Goal: Information Seeking & Learning: Learn about a topic

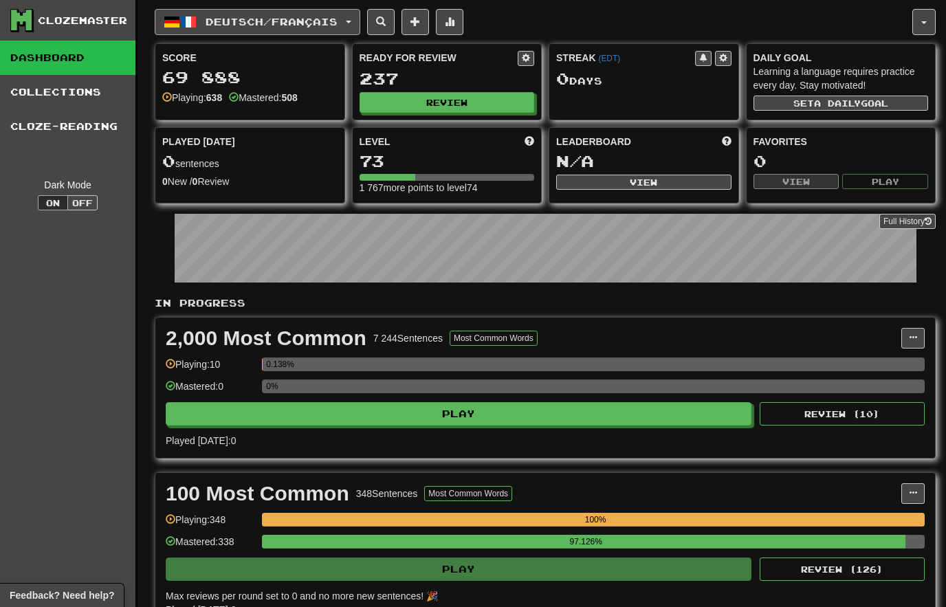
click at [331, 16] on span "Deutsch / Français" at bounding box center [272, 22] width 132 height 12
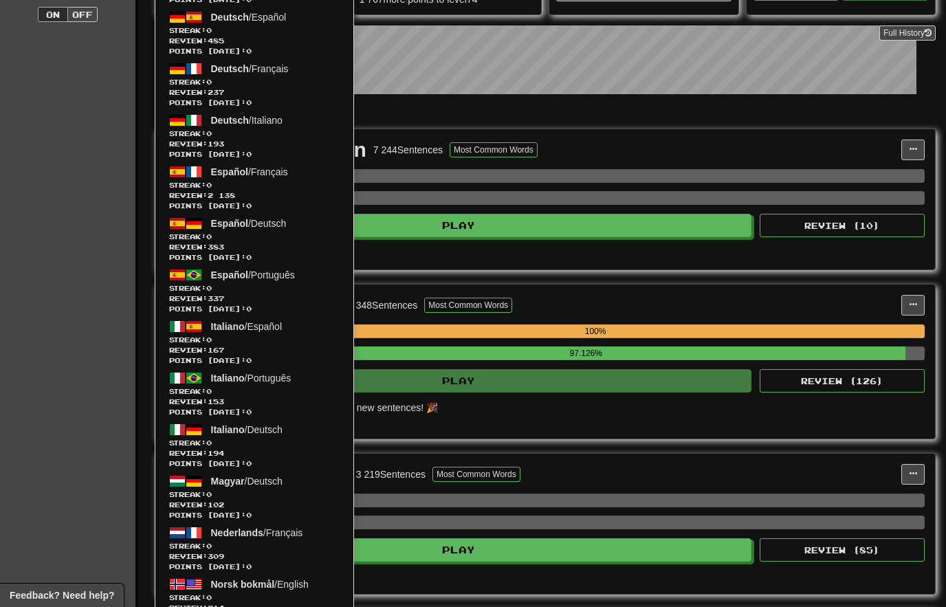
scroll to position [188, 0]
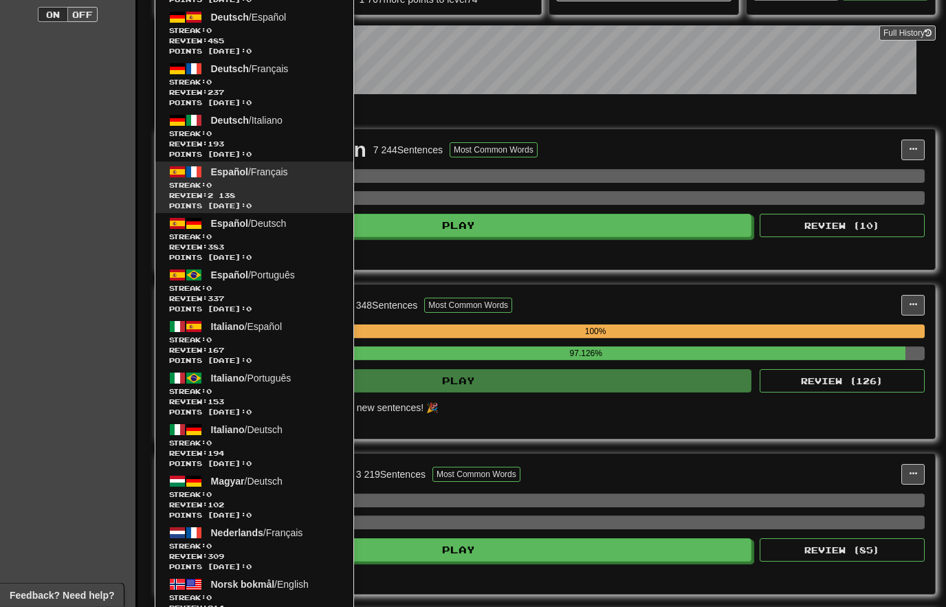
click at [178, 193] on span "Review: 2 138" at bounding box center [254, 196] width 170 height 10
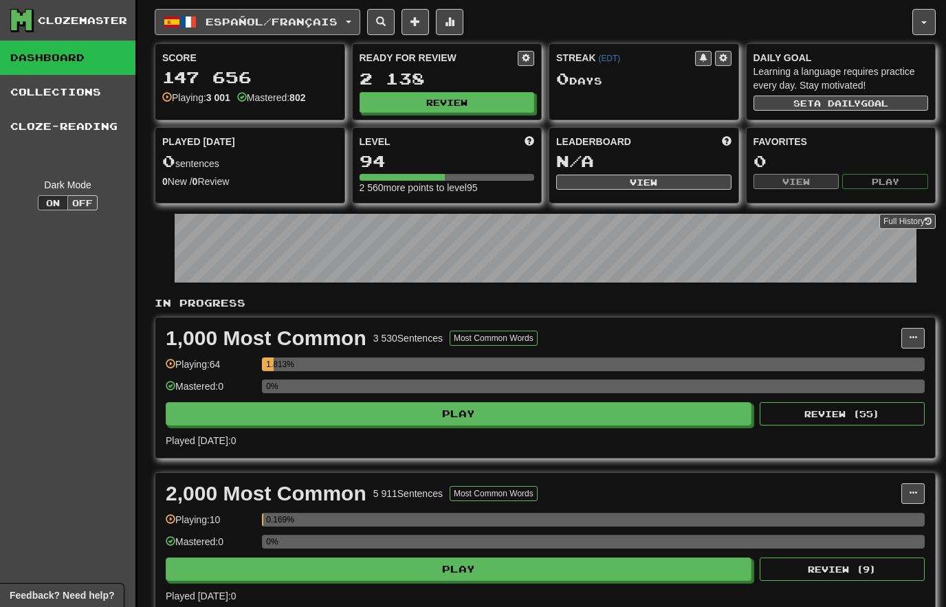
click at [338, 14] on button "Español / Français" at bounding box center [258, 22] width 206 height 26
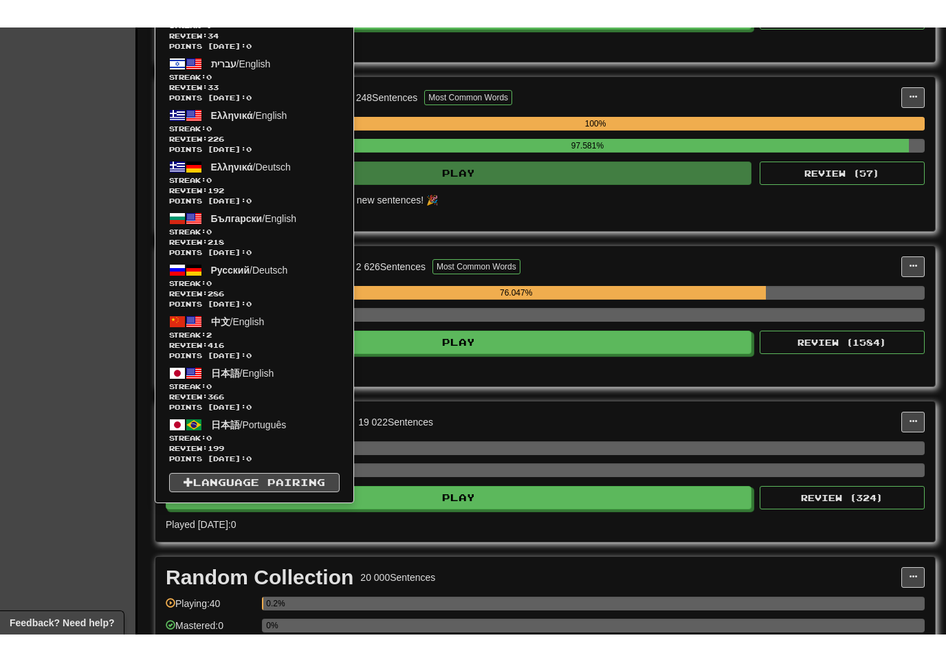
scroll to position [1147, 0]
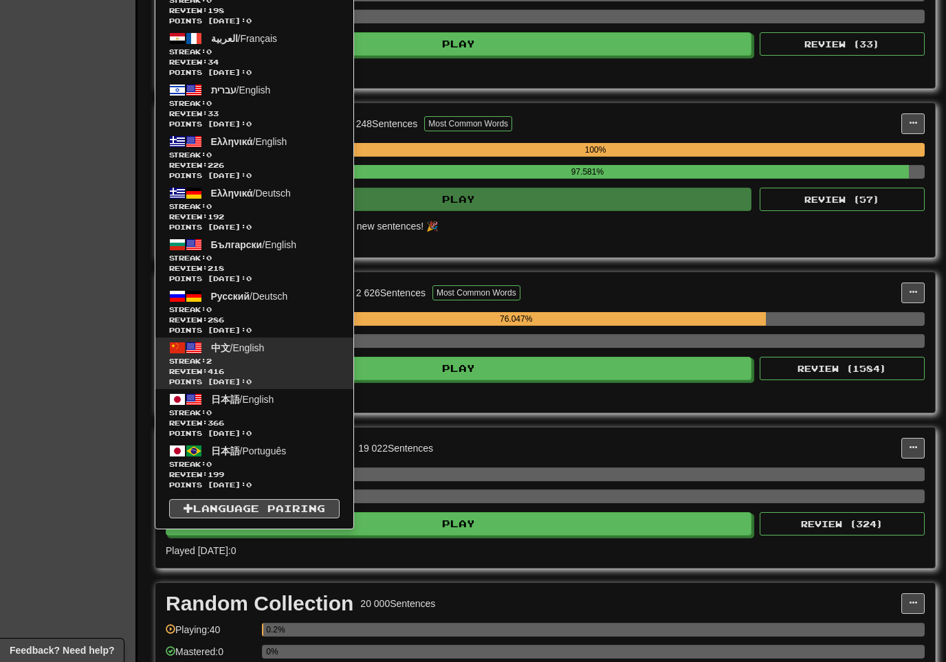
click at [271, 360] on span "Streak: 2" at bounding box center [254, 361] width 170 height 10
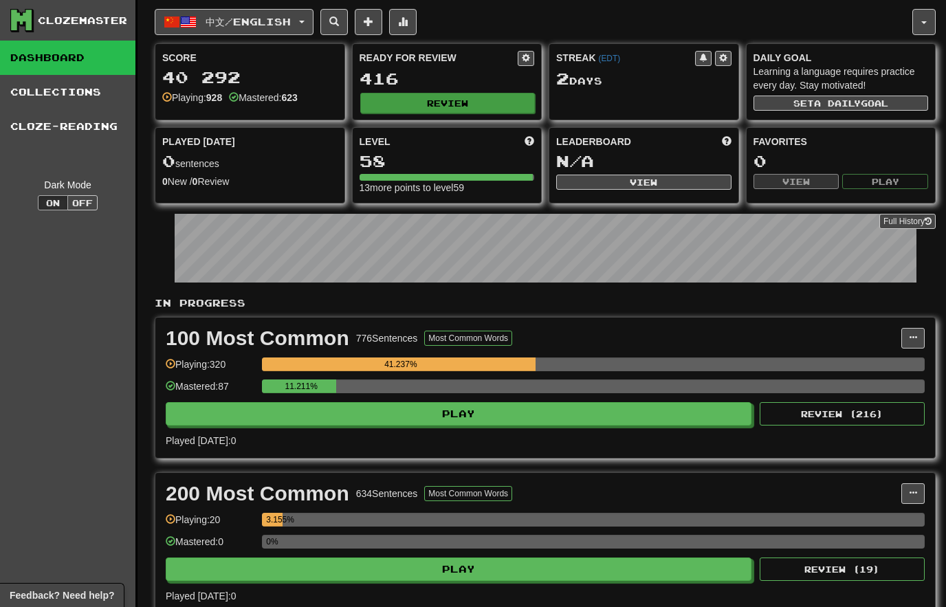
click at [509, 94] on button "Review" at bounding box center [447, 103] width 175 height 21
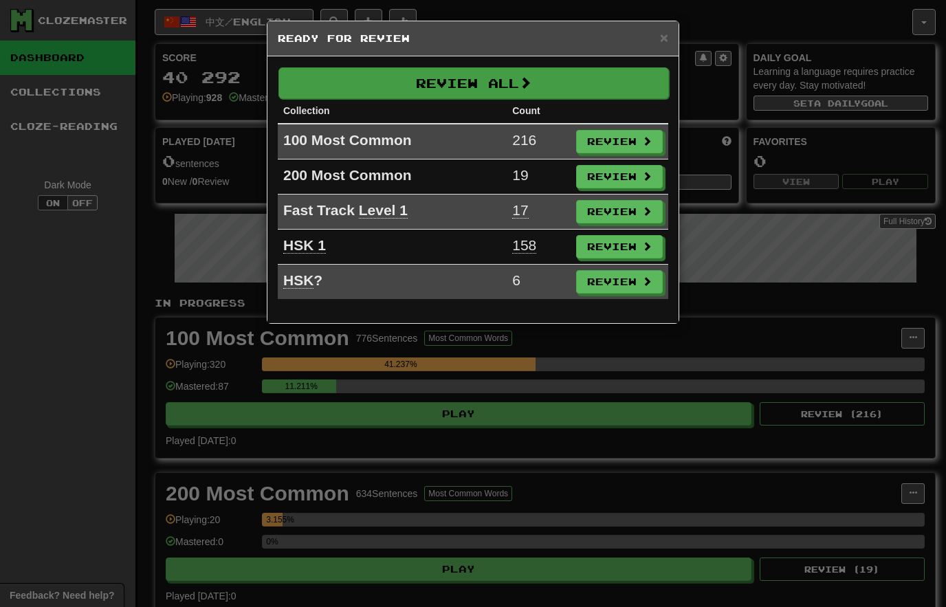
click at [615, 74] on button "Review All" at bounding box center [473, 83] width 390 height 32
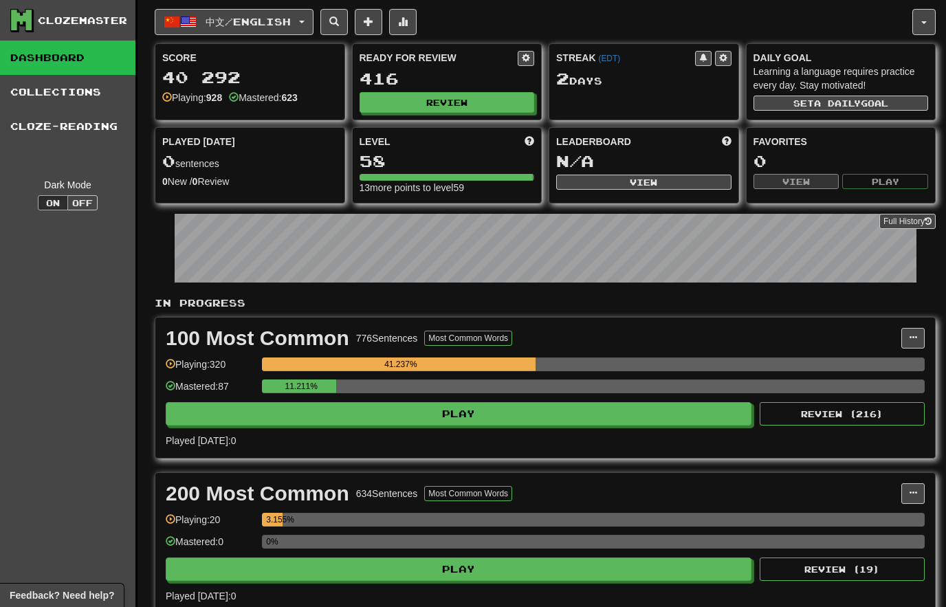
select select "**"
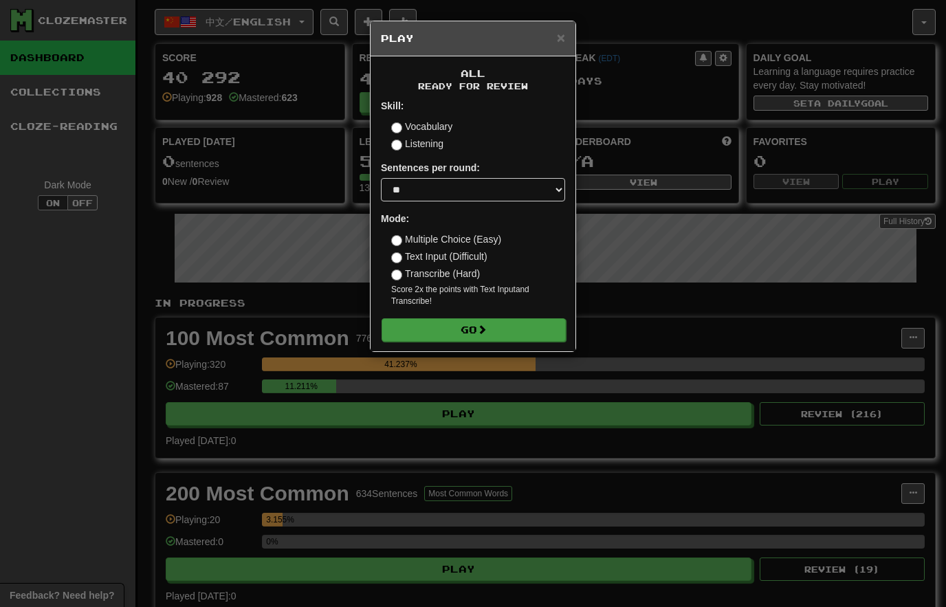
click at [538, 327] on button "Go" at bounding box center [474, 329] width 184 height 23
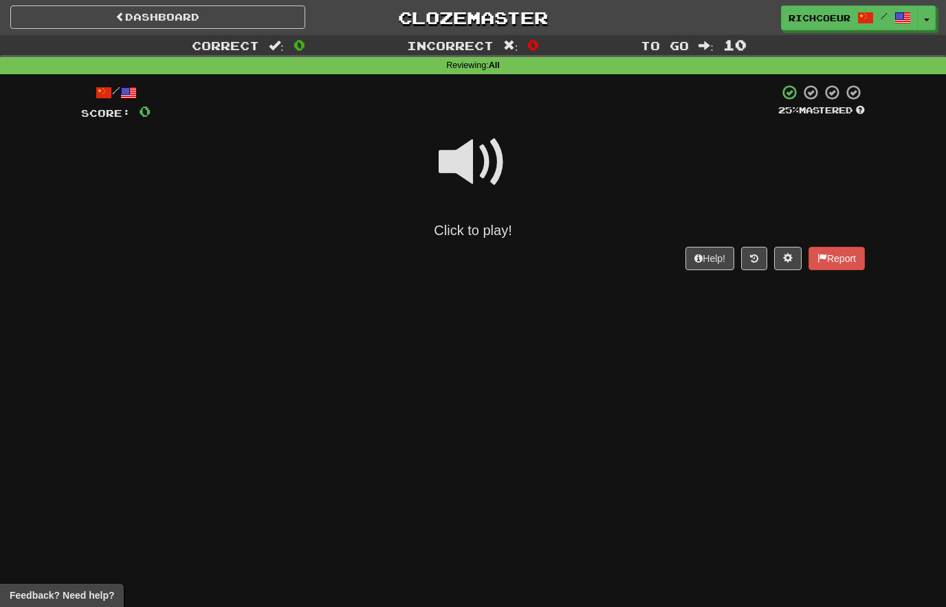
click at [467, 162] on span at bounding box center [473, 162] width 69 height 69
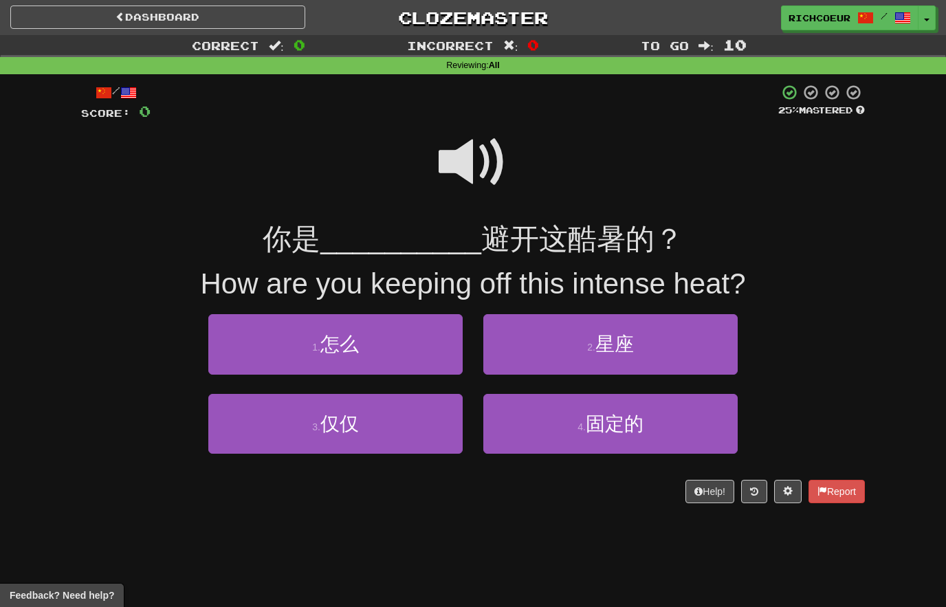
click at [481, 156] on span at bounding box center [473, 162] width 69 height 69
click at [492, 153] on span at bounding box center [473, 162] width 69 height 69
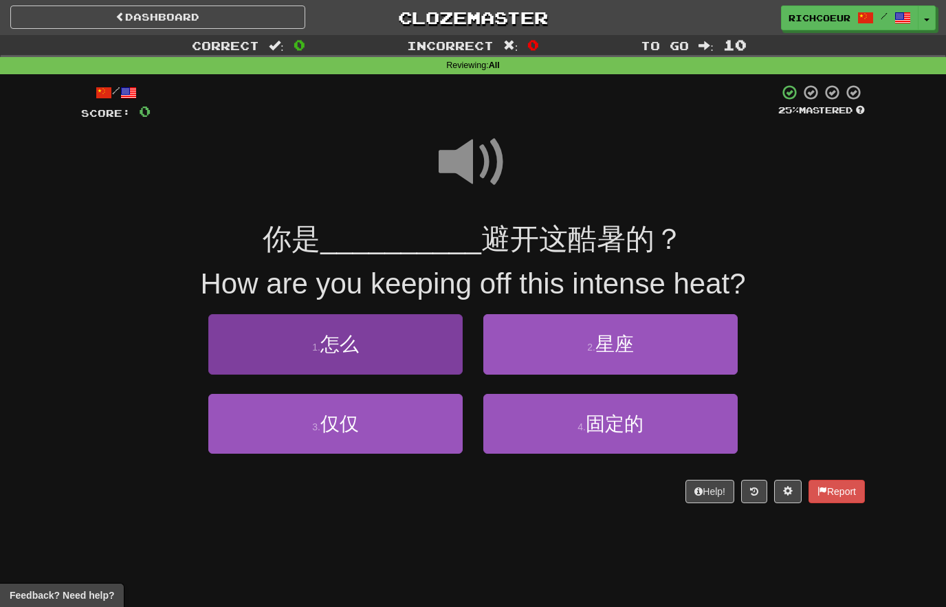
click at [433, 341] on button "1 . 怎么" at bounding box center [335, 344] width 254 height 60
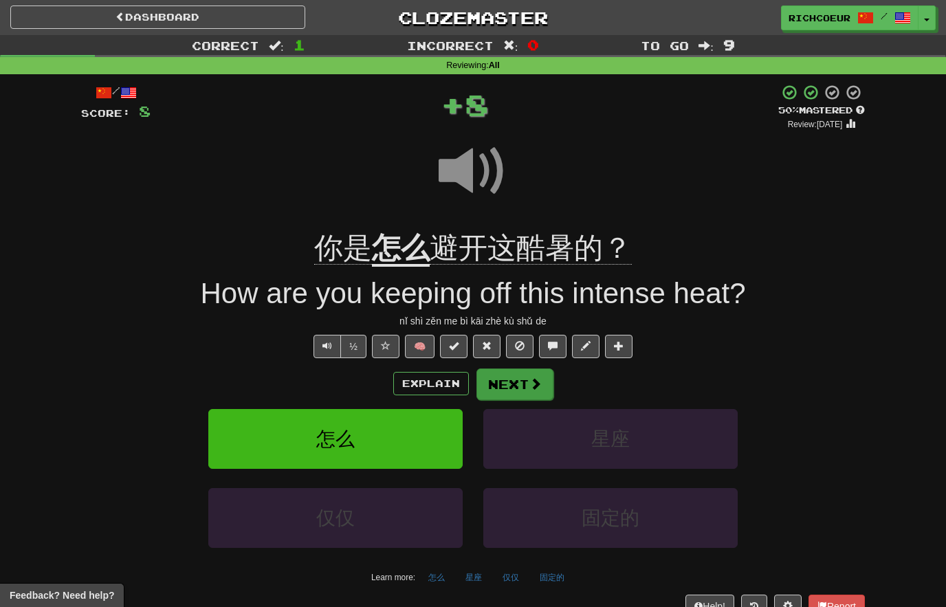
click at [524, 382] on button "Next" at bounding box center [514, 384] width 77 height 32
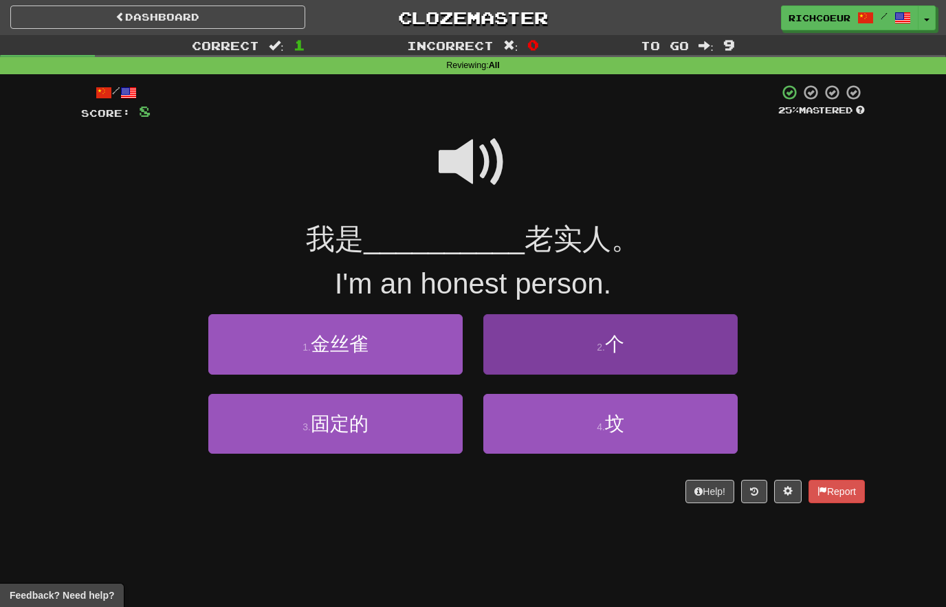
click at [702, 355] on button "2 . 个" at bounding box center [610, 344] width 254 height 60
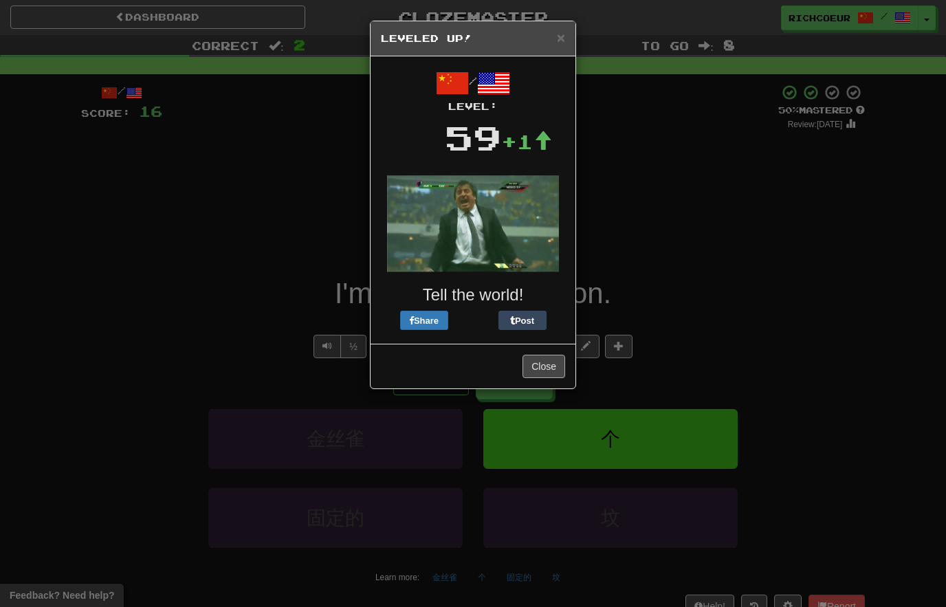
click at [548, 371] on button "Close" at bounding box center [543, 366] width 43 height 23
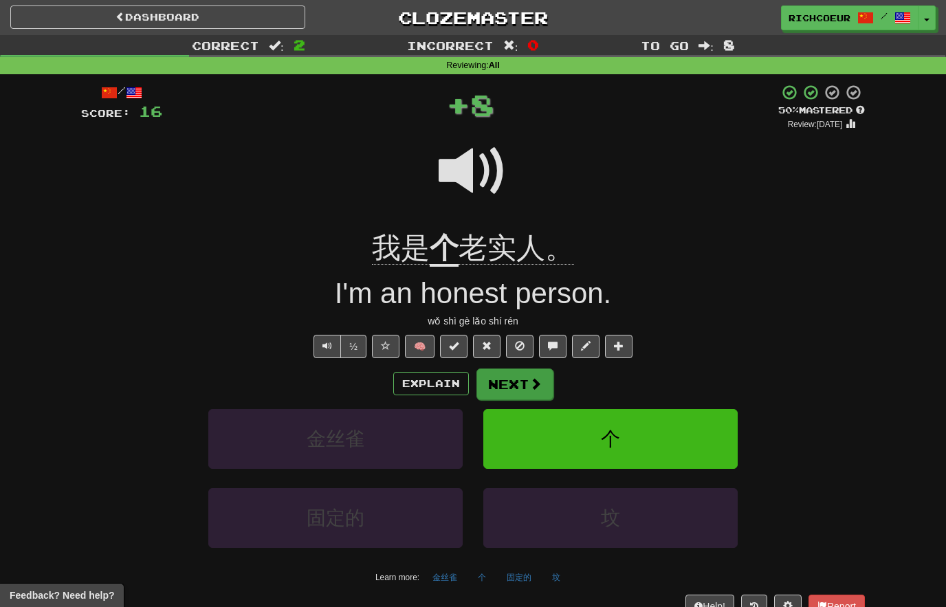
click at [531, 377] on span at bounding box center [535, 383] width 12 height 12
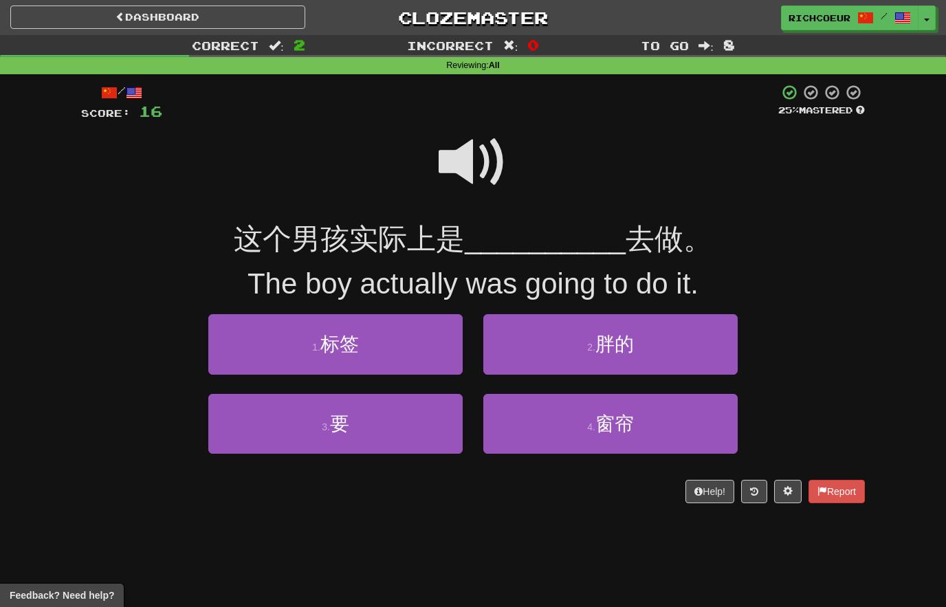
click at [490, 170] on span at bounding box center [473, 162] width 69 height 69
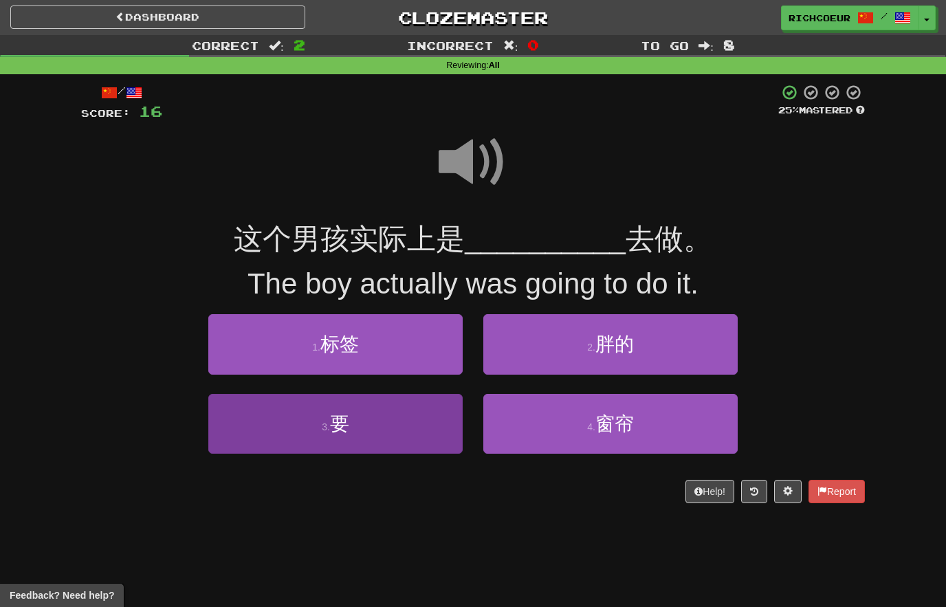
click at [443, 425] on button "3 . 要" at bounding box center [335, 424] width 254 height 60
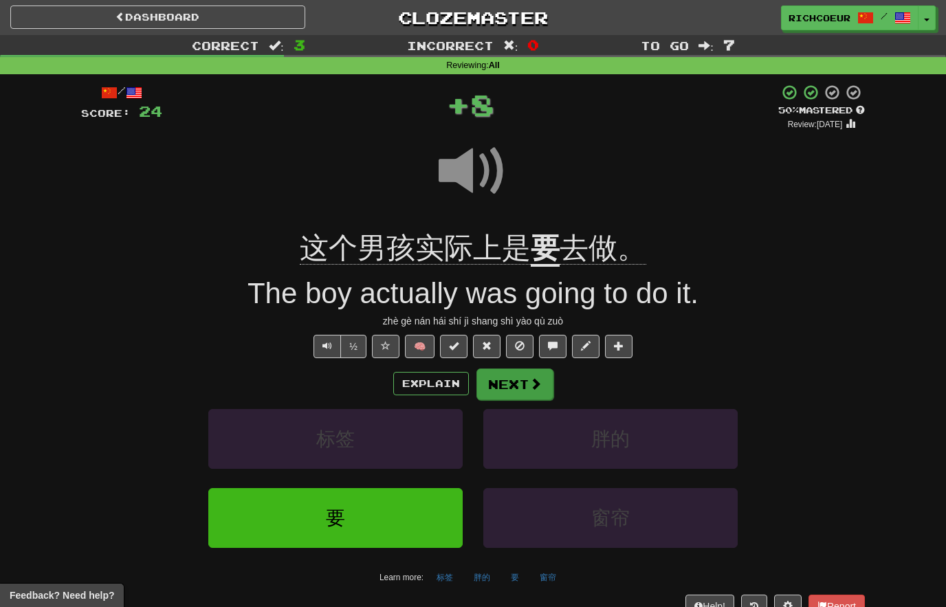
click at [530, 384] on span at bounding box center [535, 383] width 12 height 12
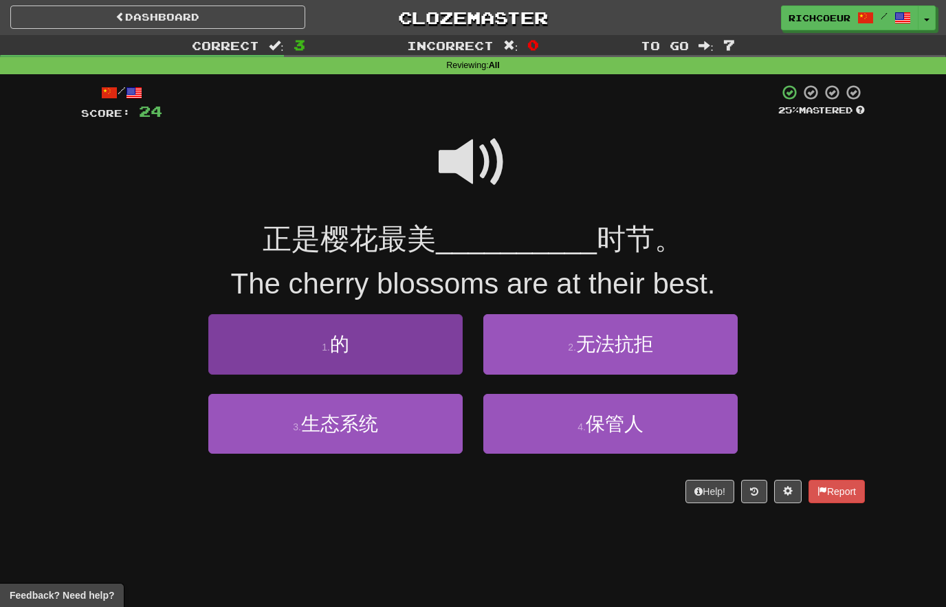
click at [424, 346] on button "1 . 的" at bounding box center [335, 344] width 254 height 60
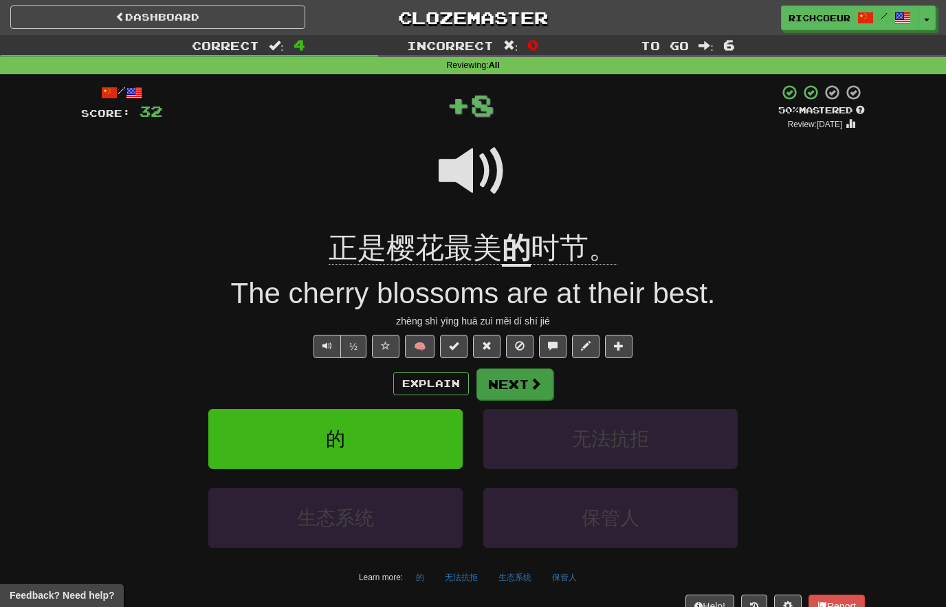
click at [520, 379] on button "Next" at bounding box center [514, 384] width 77 height 32
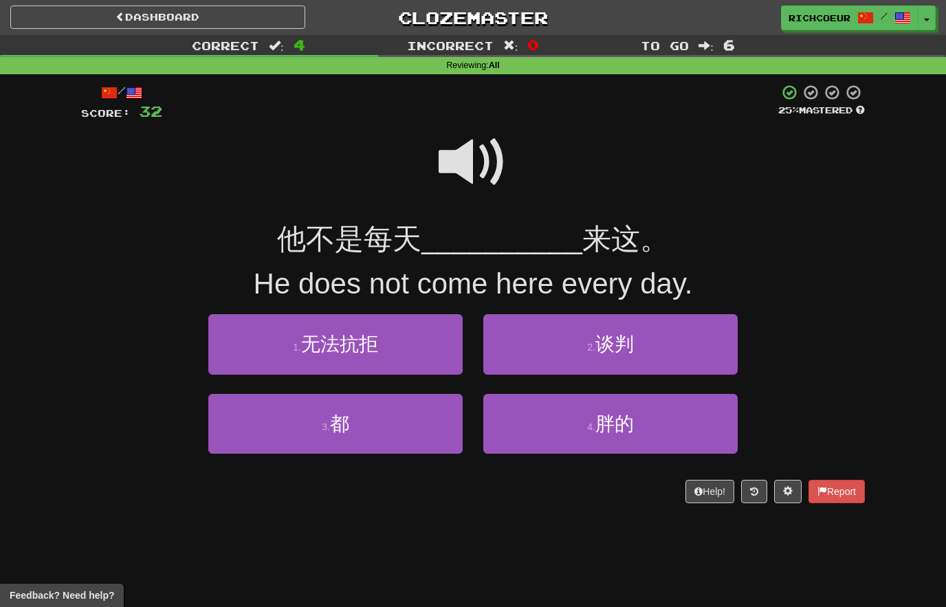
click at [492, 160] on span at bounding box center [473, 162] width 69 height 69
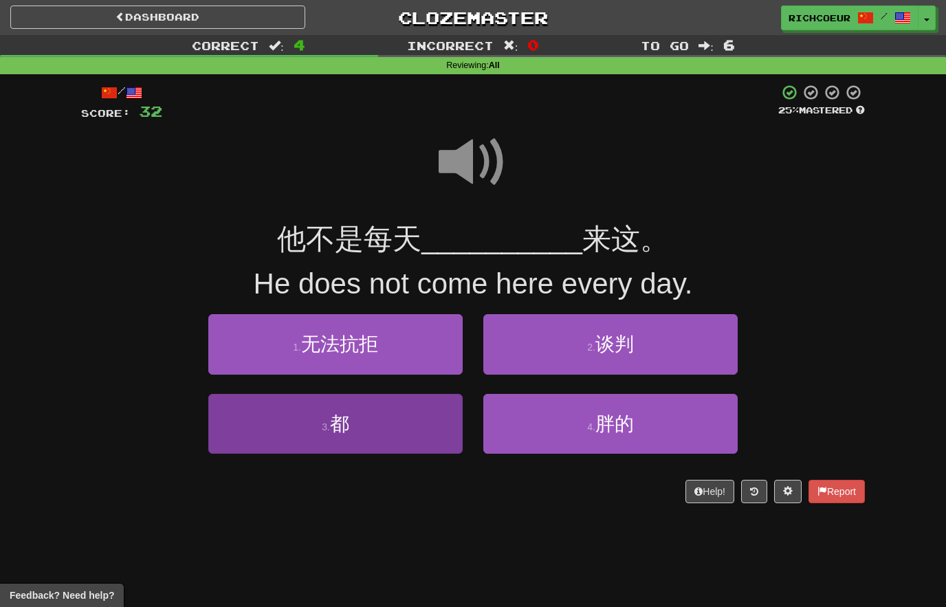
click at [428, 423] on button "3 . 都" at bounding box center [335, 424] width 254 height 60
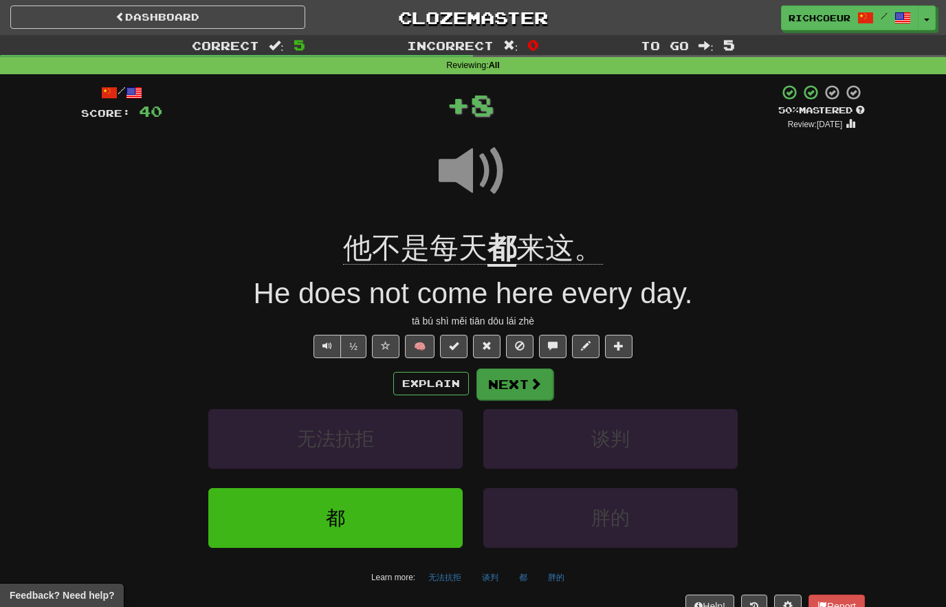
click at [529, 383] on span at bounding box center [535, 383] width 12 height 12
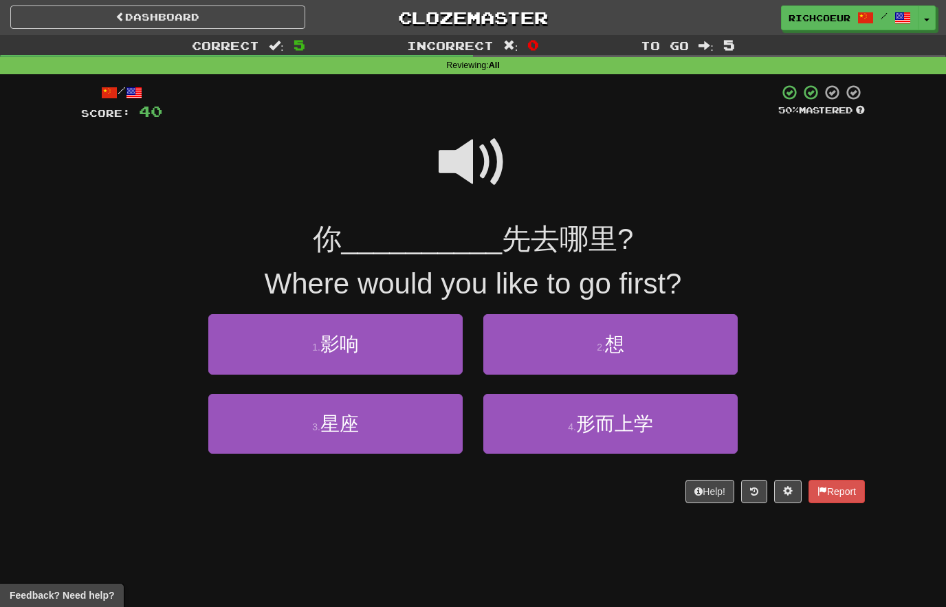
click at [486, 173] on span at bounding box center [473, 162] width 69 height 69
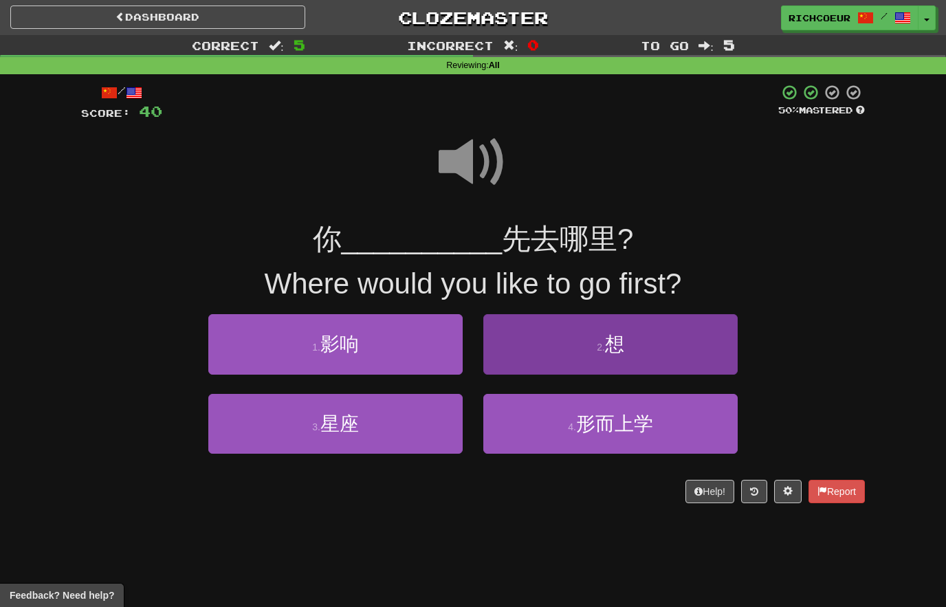
click at [566, 346] on button "2 . 想" at bounding box center [610, 344] width 254 height 60
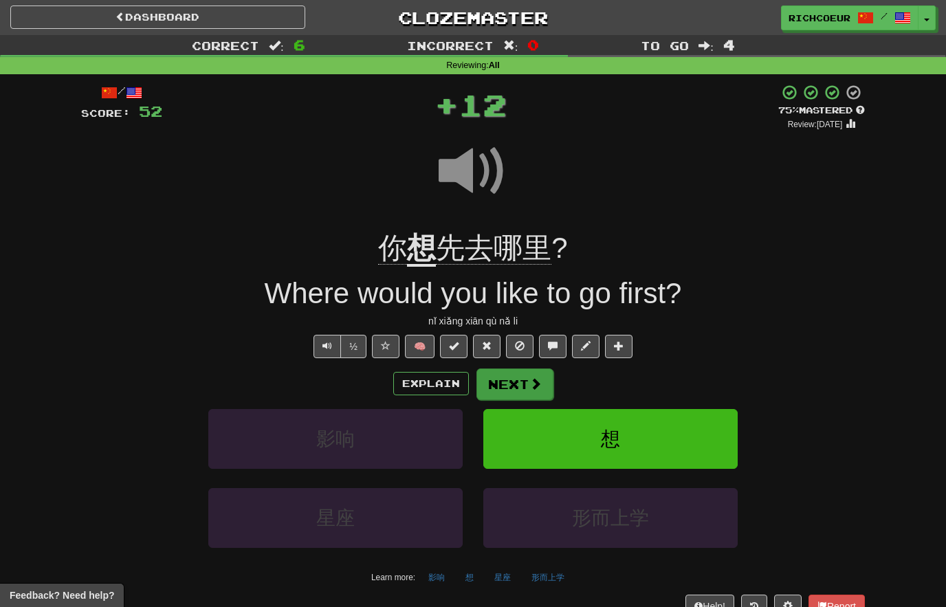
click at [525, 384] on button "Next" at bounding box center [514, 384] width 77 height 32
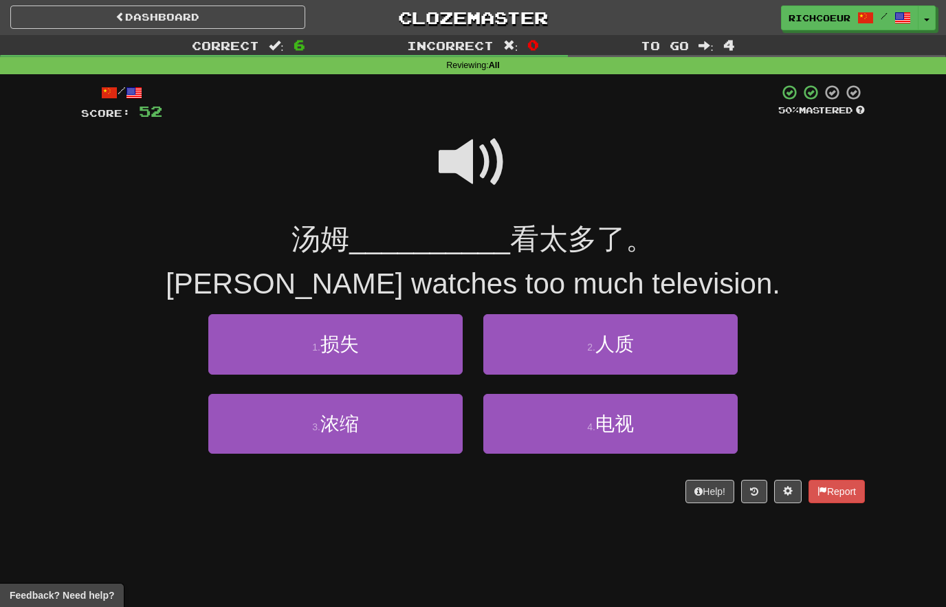
click at [472, 172] on span at bounding box center [473, 162] width 69 height 69
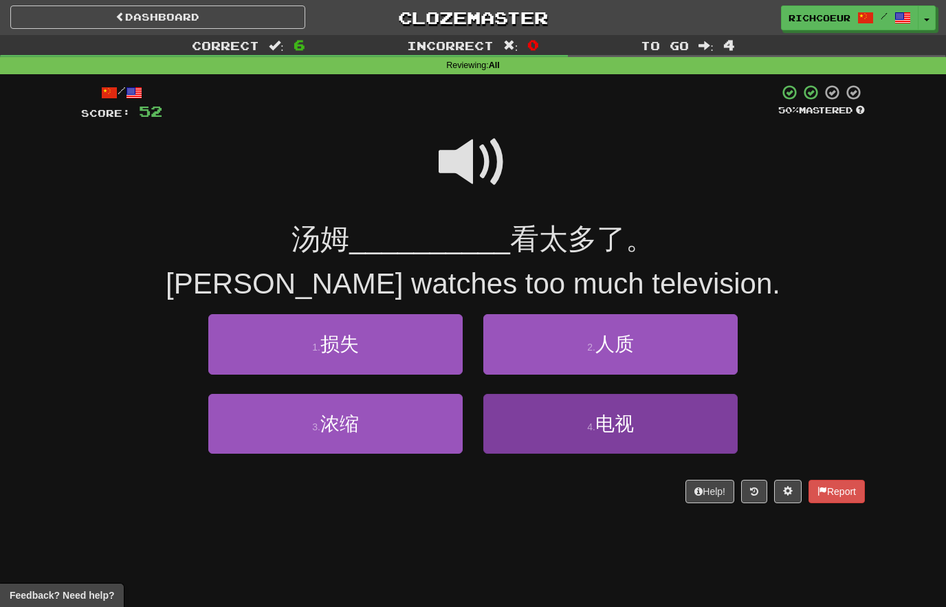
click at [551, 427] on button "4 . 电视" at bounding box center [610, 424] width 254 height 60
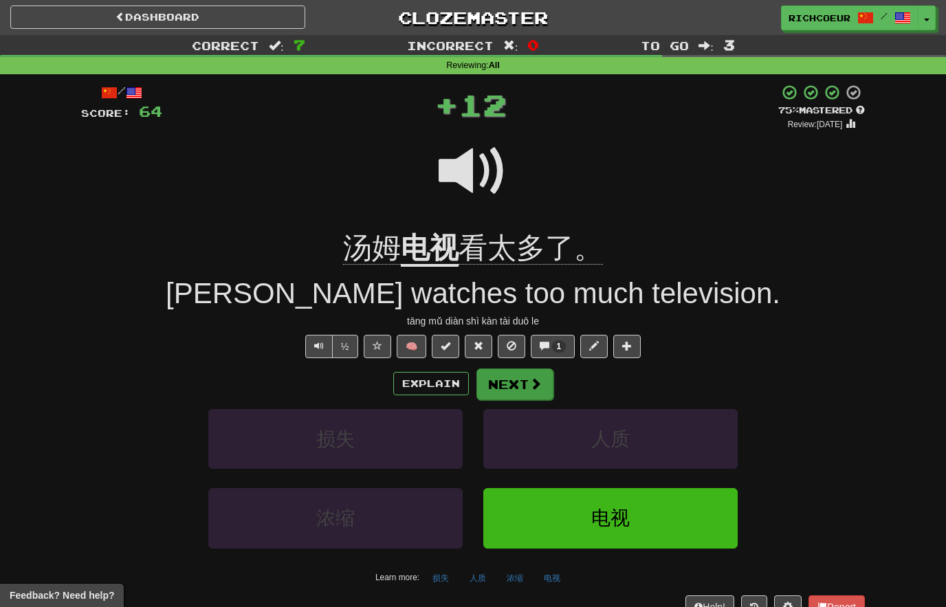
click at [521, 382] on button "Next" at bounding box center [514, 384] width 77 height 32
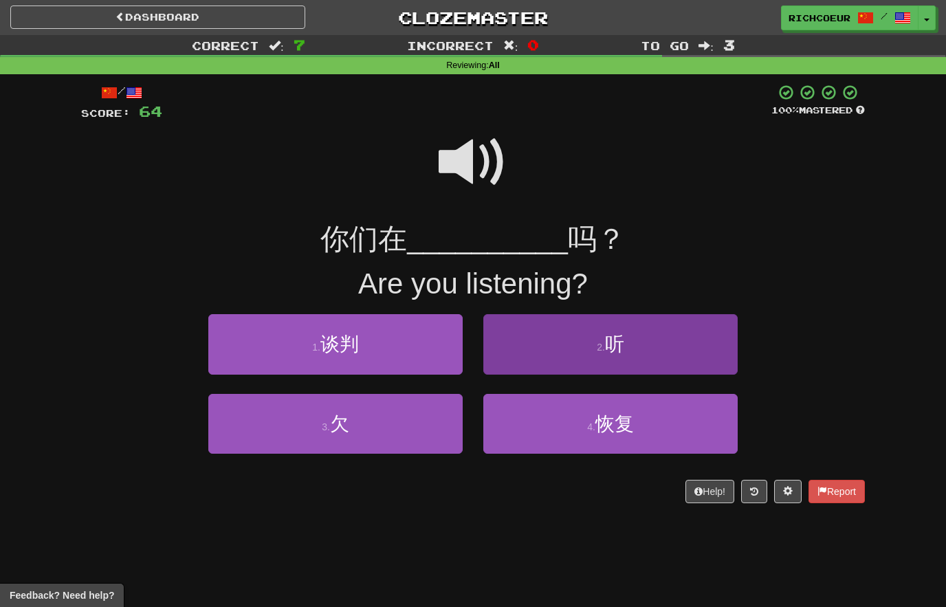
click at [573, 353] on button "2 . 听" at bounding box center [610, 344] width 254 height 60
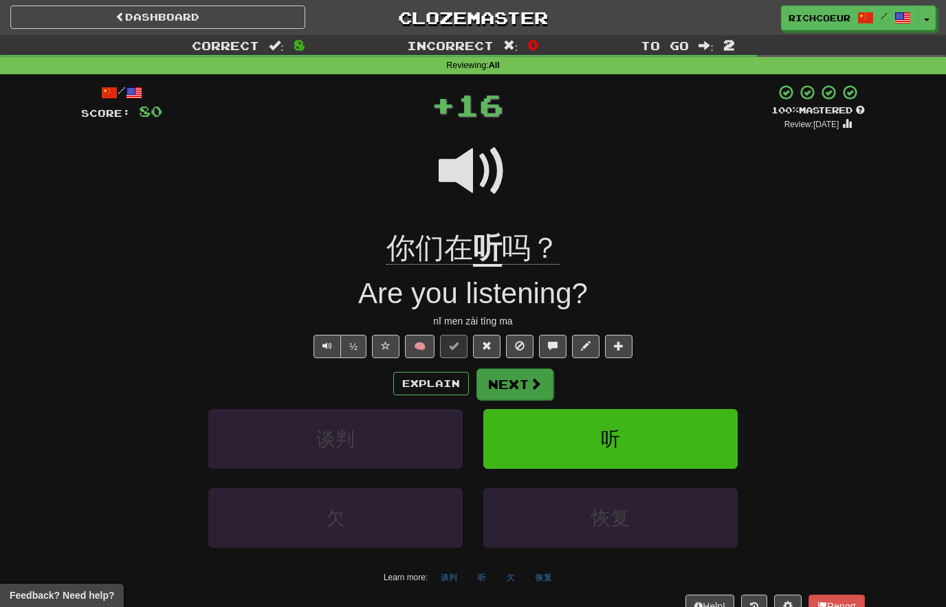
click at [532, 378] on span at bounding box center [535, 383] width 12 height 12
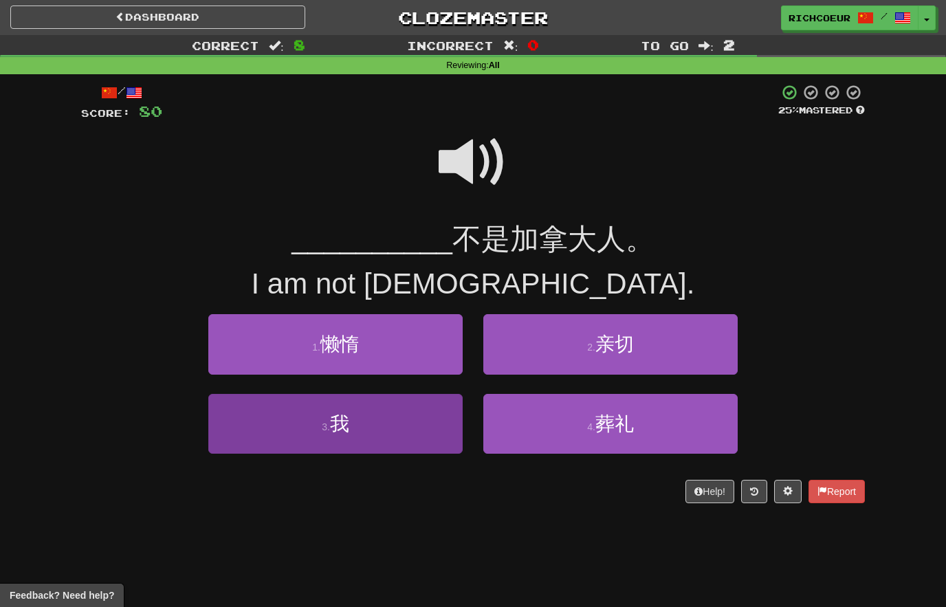
click at [446, 426] on button "3 . 我" at bounding box center [335, 424] width 254 height 60
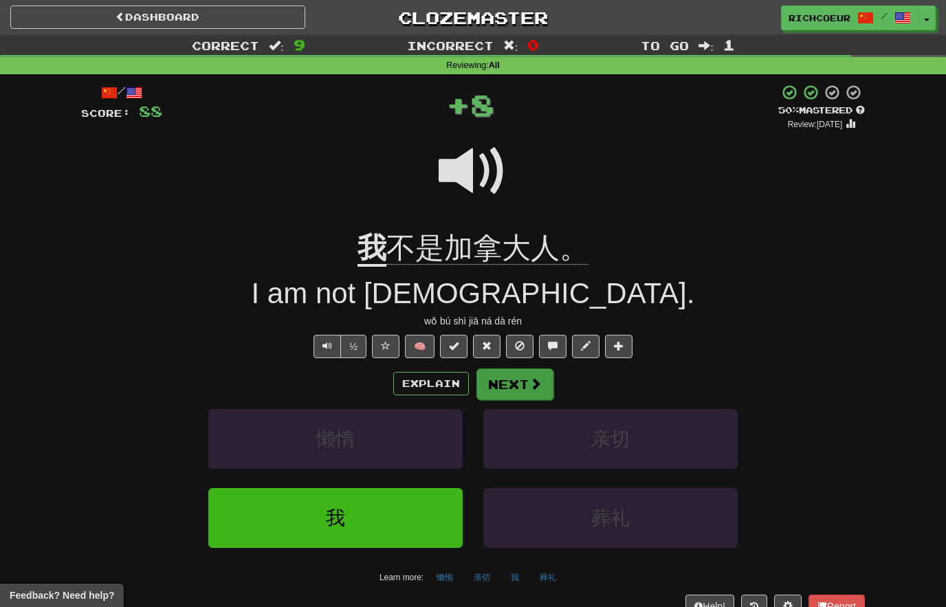
click at [518, 382] on button "Next" at bounding box center [514, 384] width 77 height 32
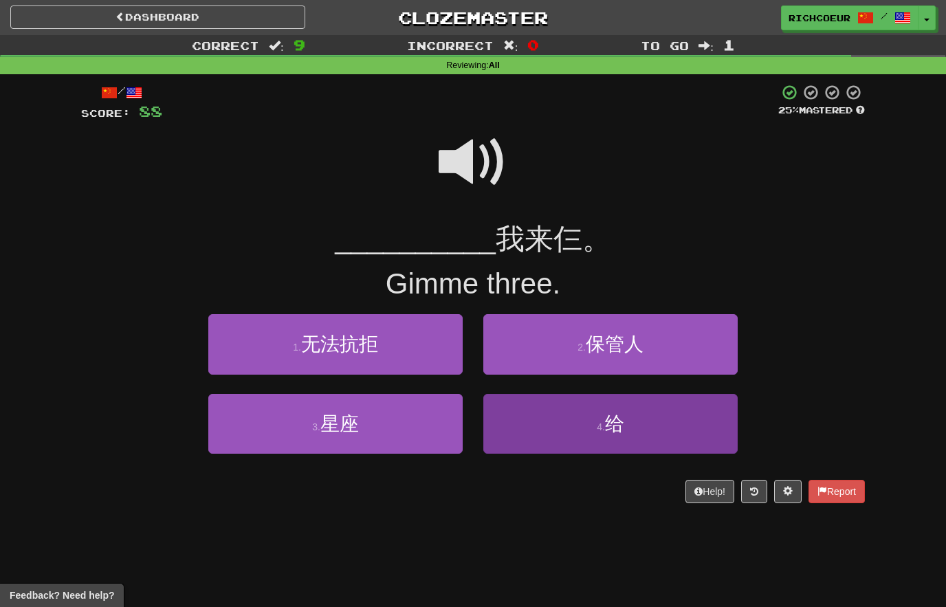
click at [555, 431] on button "4 . 给" at bounding box center [610, 424] width 254 height 60
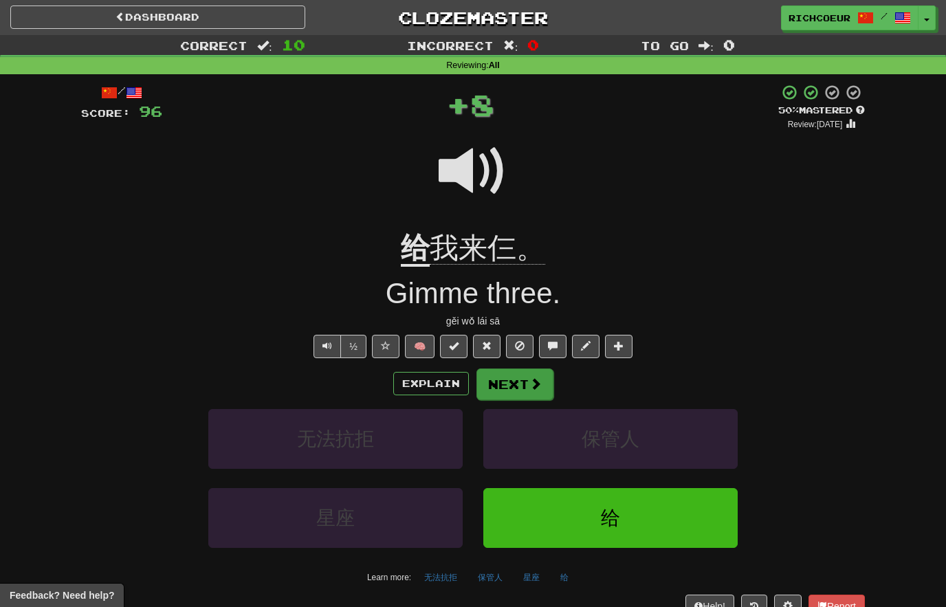
click at [533, 387] on span at bounding box center [535, 383] width 12 height 12
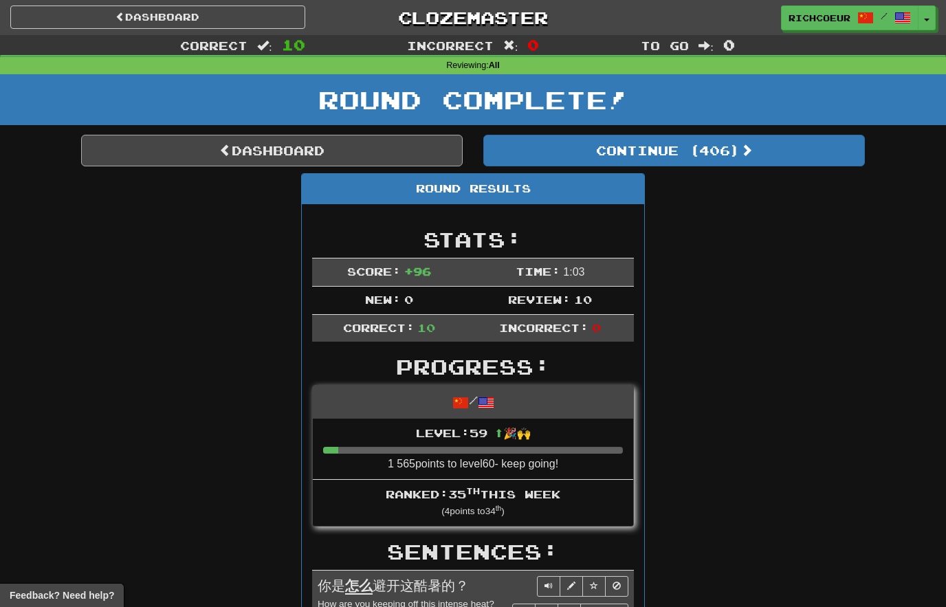
click at [395, 146] on link "Dashboard" at bounding box center [272, 151] width 382 height 32
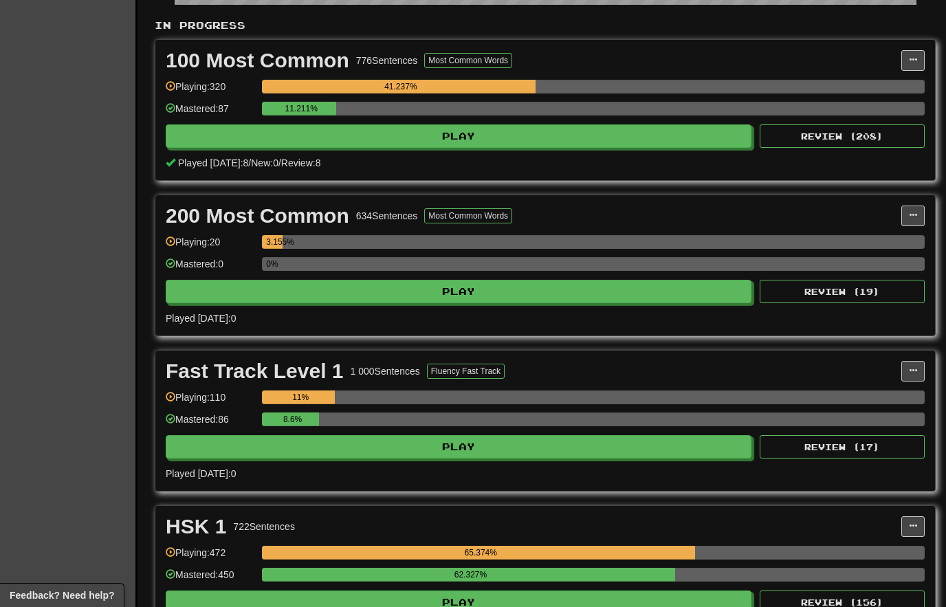
scroll to position [276, 0]
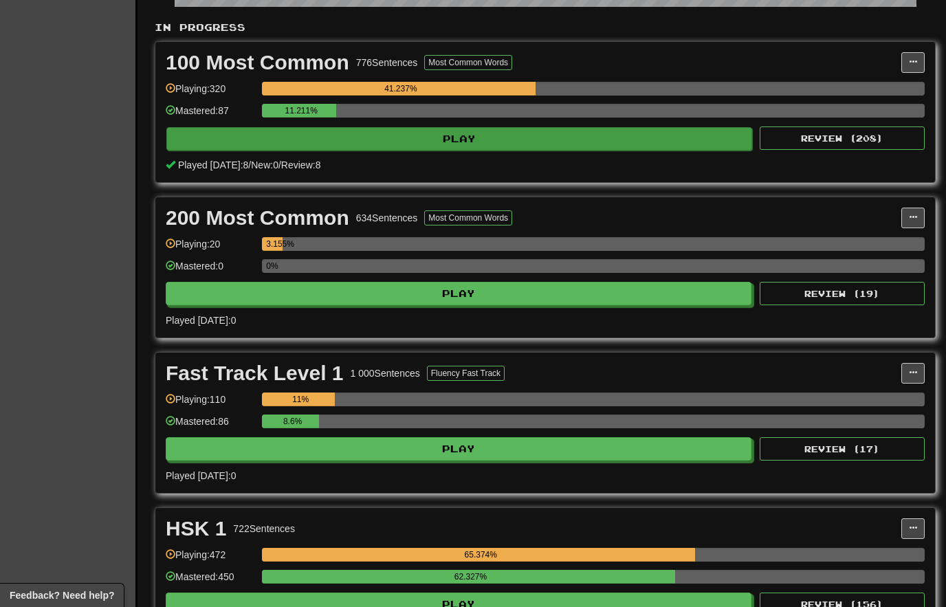
click at [645, 138] on button "Play" at bounding box center [459, 138] width 586 height 23
select select "**"
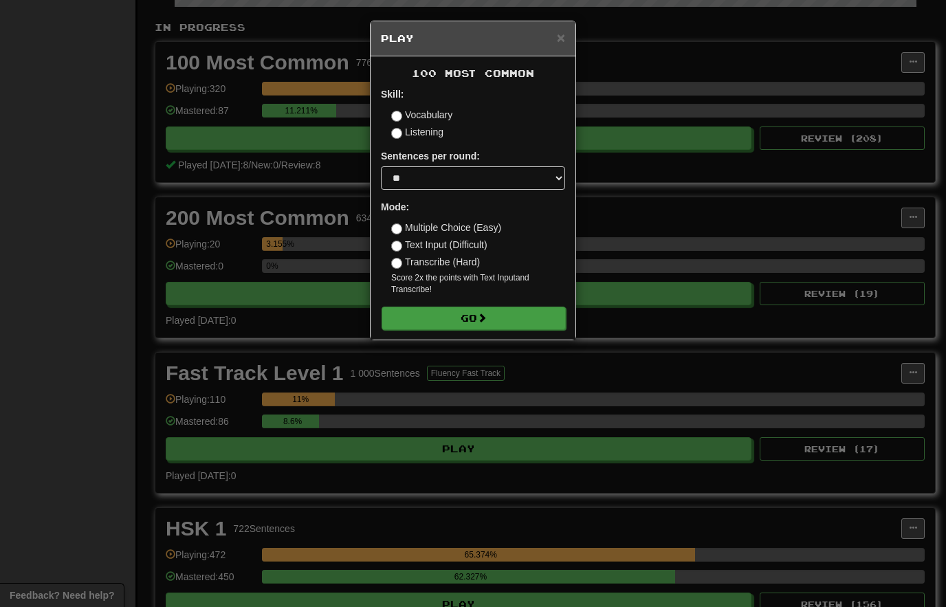
click at [520, 318] on button "Go" at bounding box center [474, 318] width 184 height 23
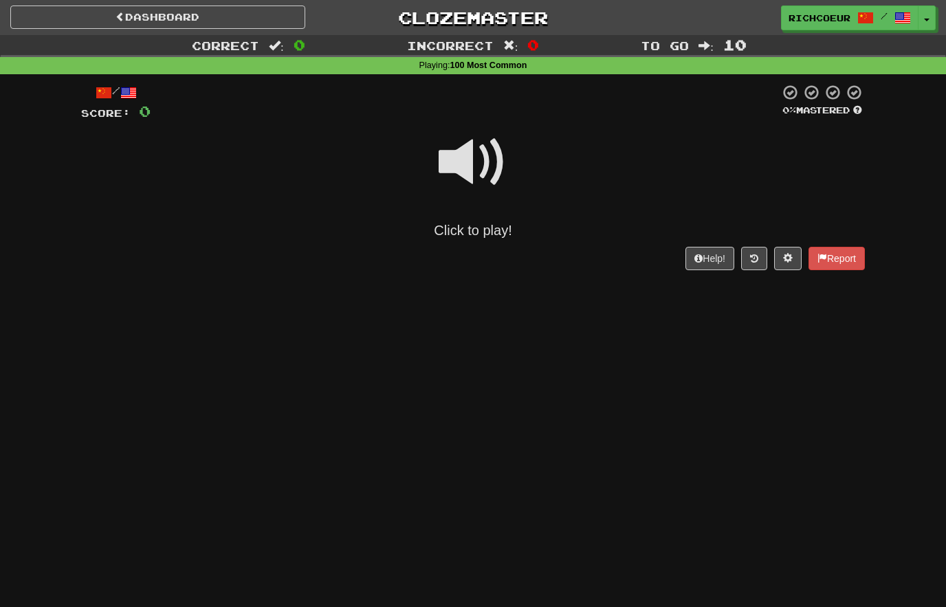
click at [478, 170] on span at bounding box center [473, 162] width 69 height 69
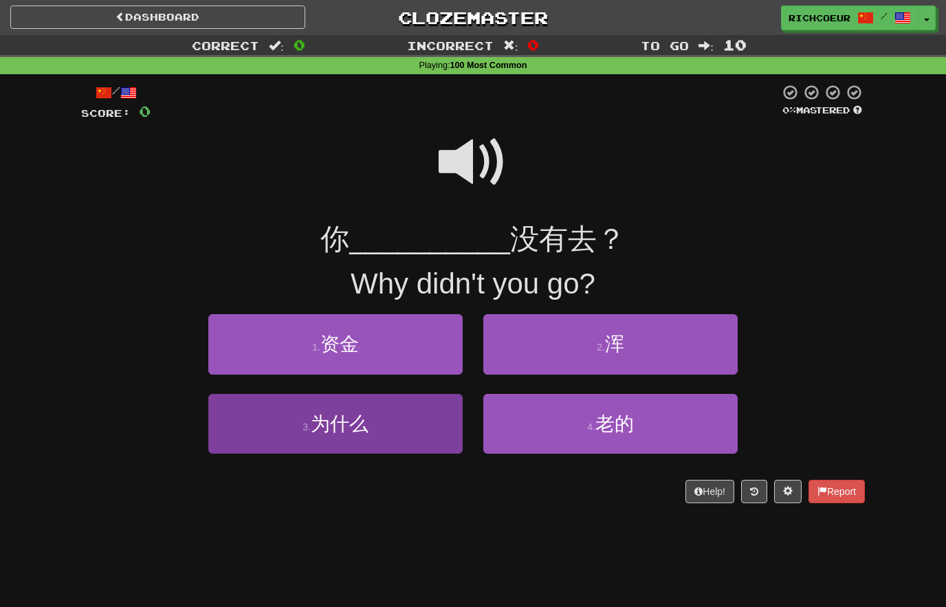
click at [247, 421] on button "3 . 为什么" at bounding box center [335, 424] width 254 height 60
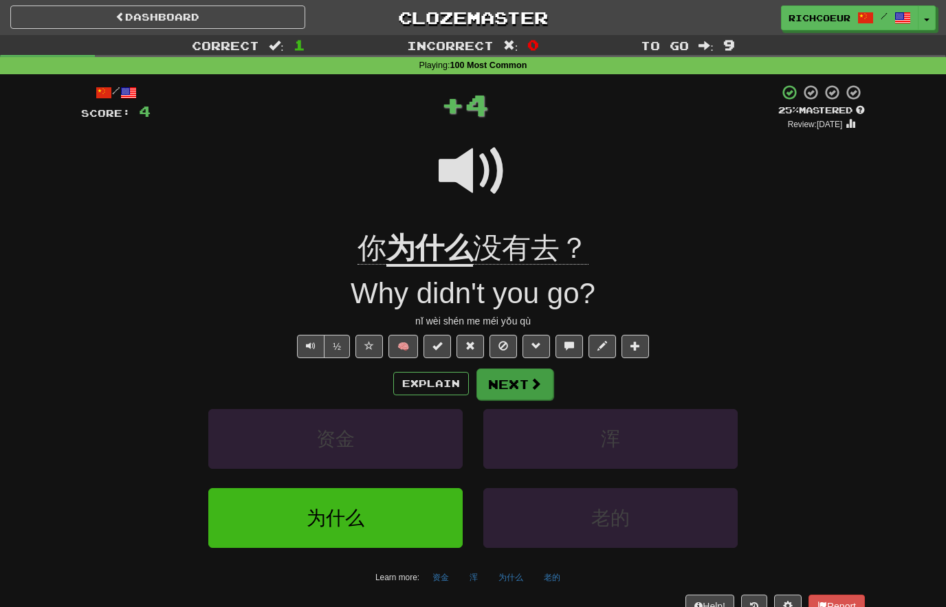
click at [538, 388] on button "Next" at bounding box center [514, 384] width 77 height 32
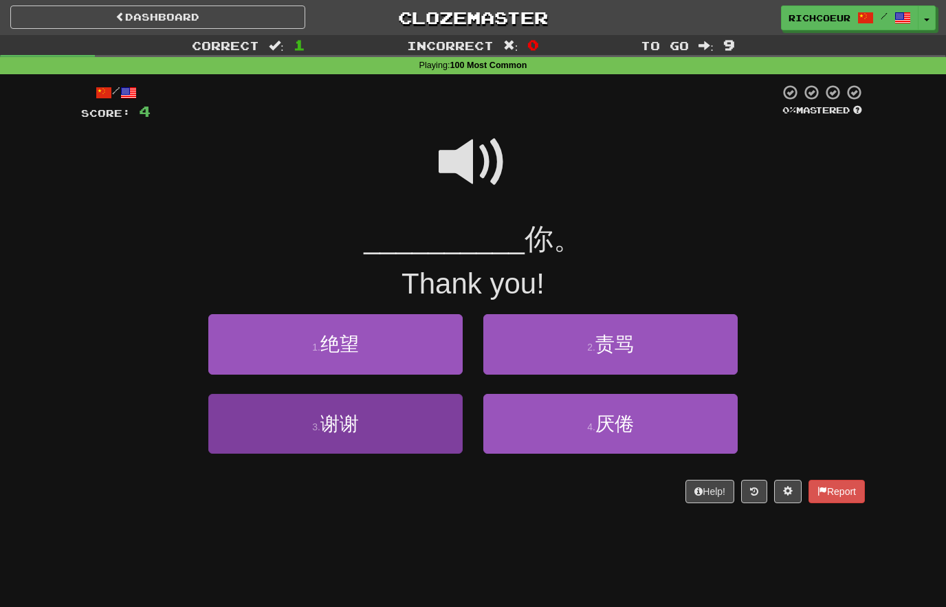
click at [240, 419] on button "3 . 谢谢" at bounding box center [335, 424] width 254 height 60
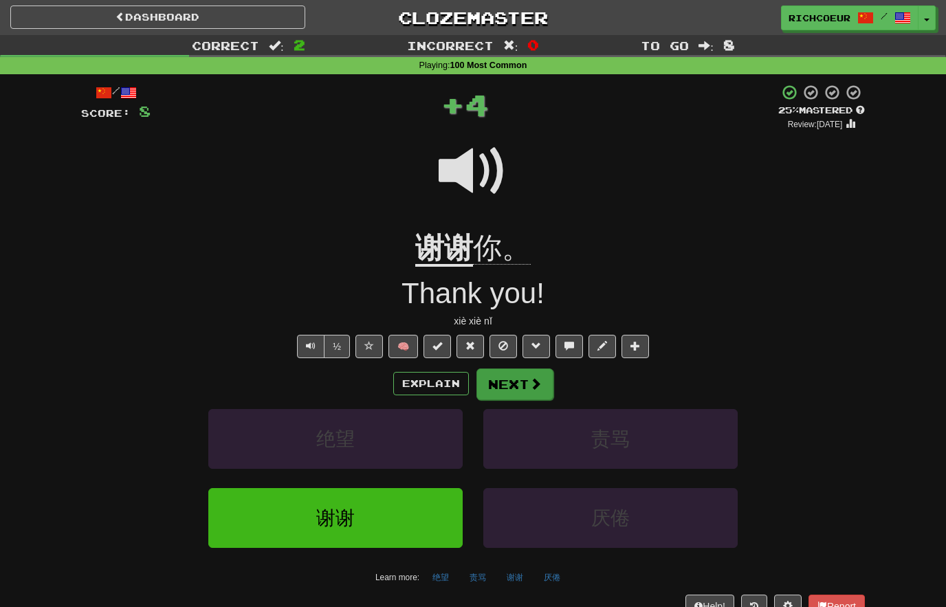
click at [512, 380] on button "Next" at bounding box center [514, 384] width 77 height 32
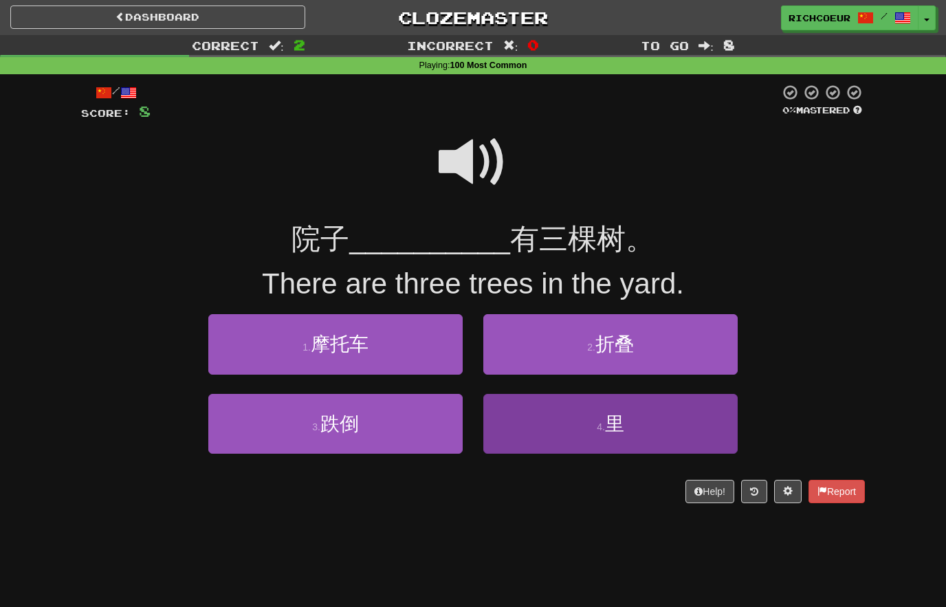
click at [667, 423] on button "4 . [GEOGRAPHIC_DATA]" at bounding box center [610, 424] width 254 height 60
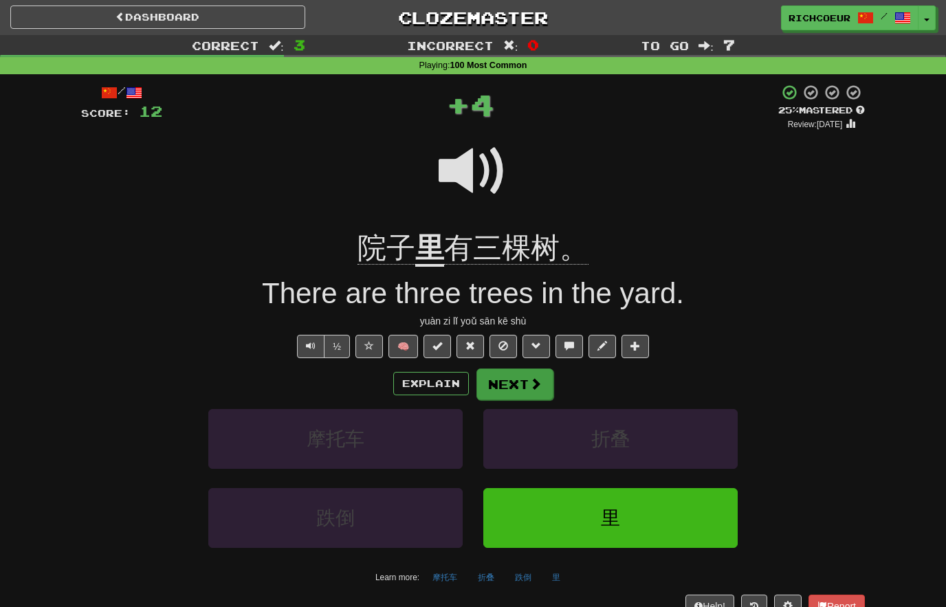
click at [527, 382] on button "Next" at bounding box center [514, 384] width 77 height 32
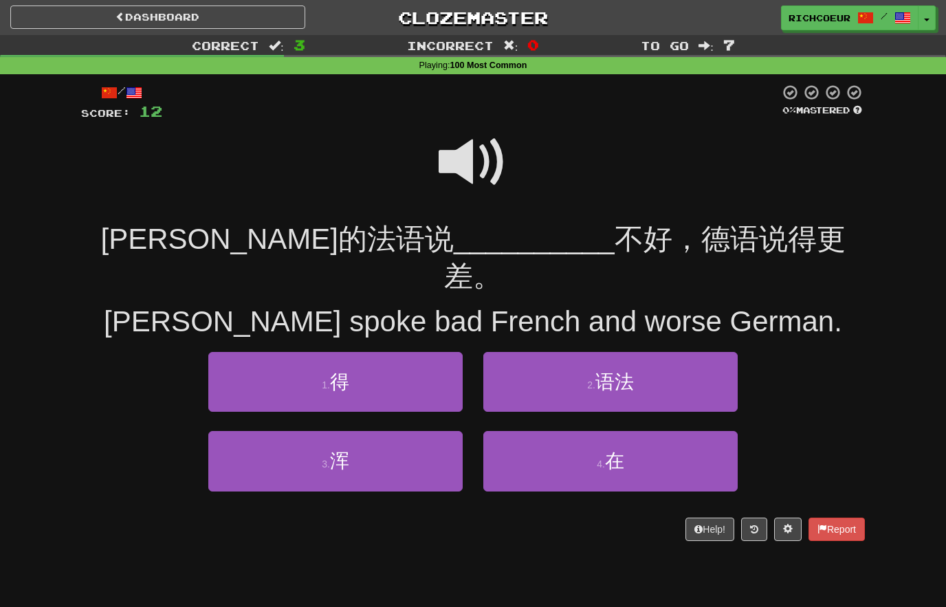
click at [480, 162] on span at bounding box center [473, 162] width 69 height 69
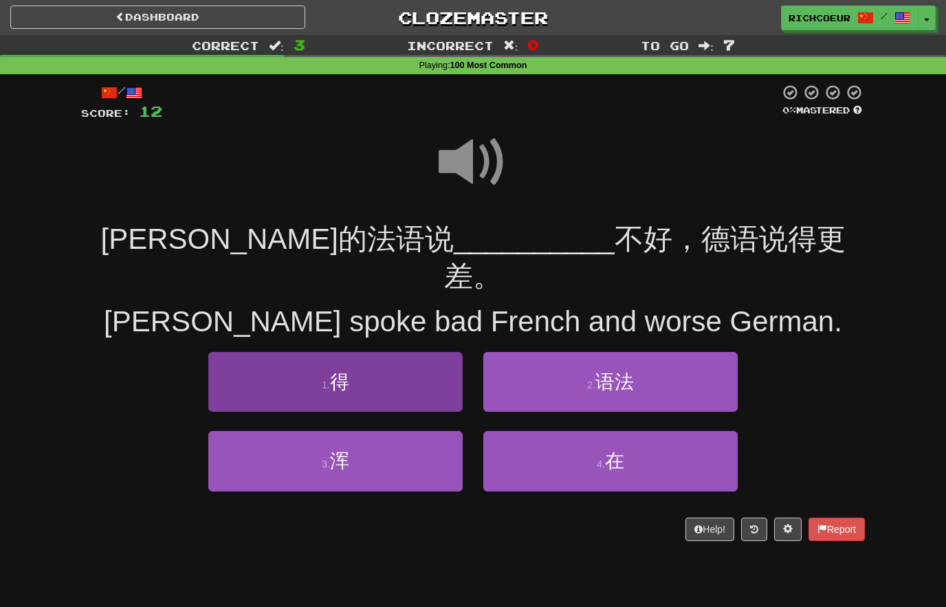
click at [232, 352] on button "1 . 得" at bounding box center [335, 382] width 254 height 60
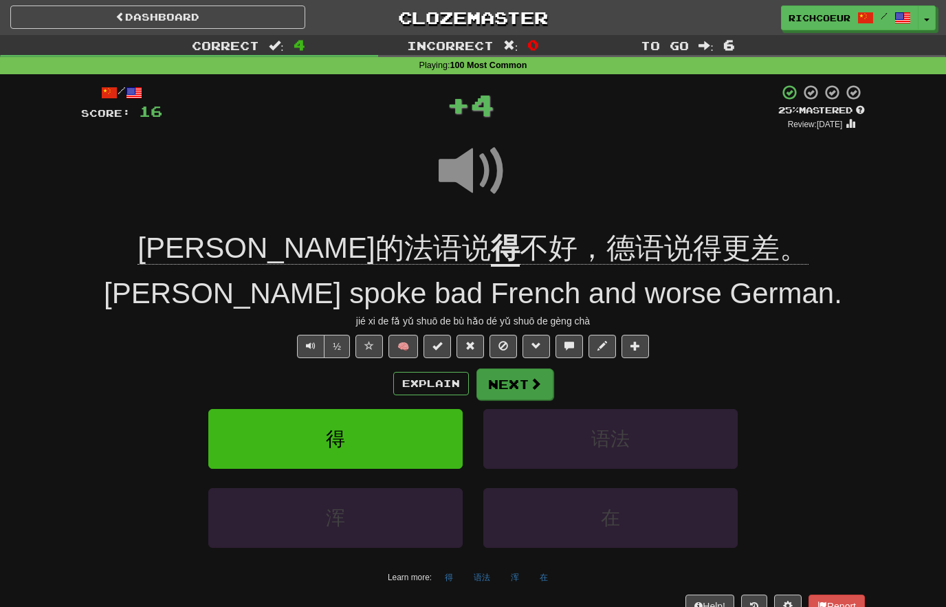
click at [533, 381] on span at bounding box center [535, 383] width 12 height 12
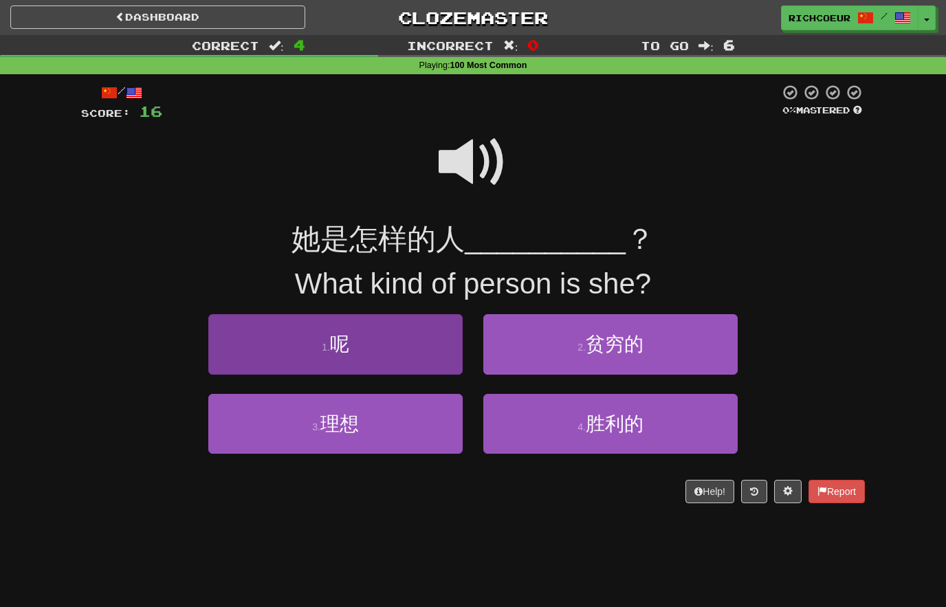
click at [241, 364] on button "1 . 呢" at bounding box center [335, 344] width 254 height 60
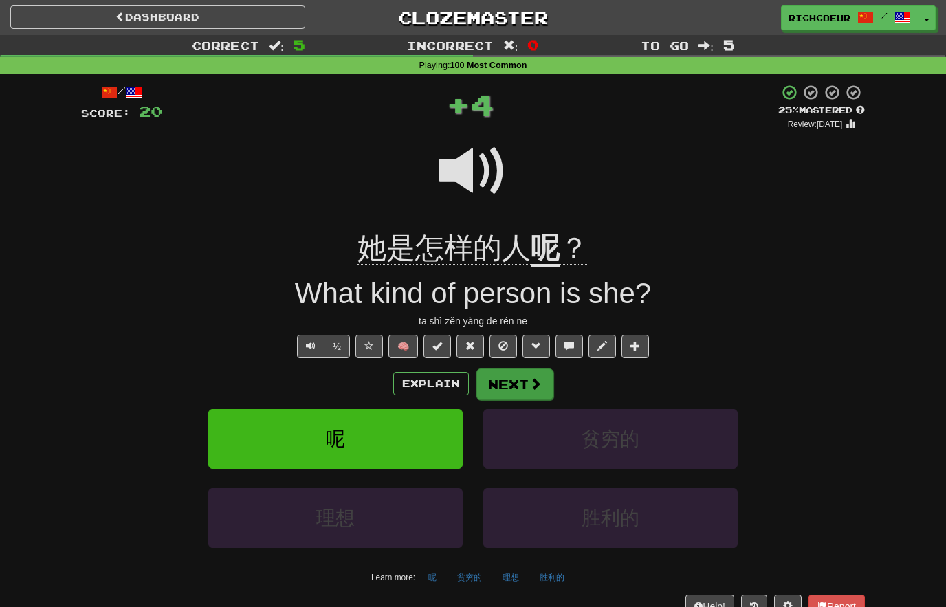
click at [524, 373] on button "Next" at bounding box center [514, 384] width 77 height 32
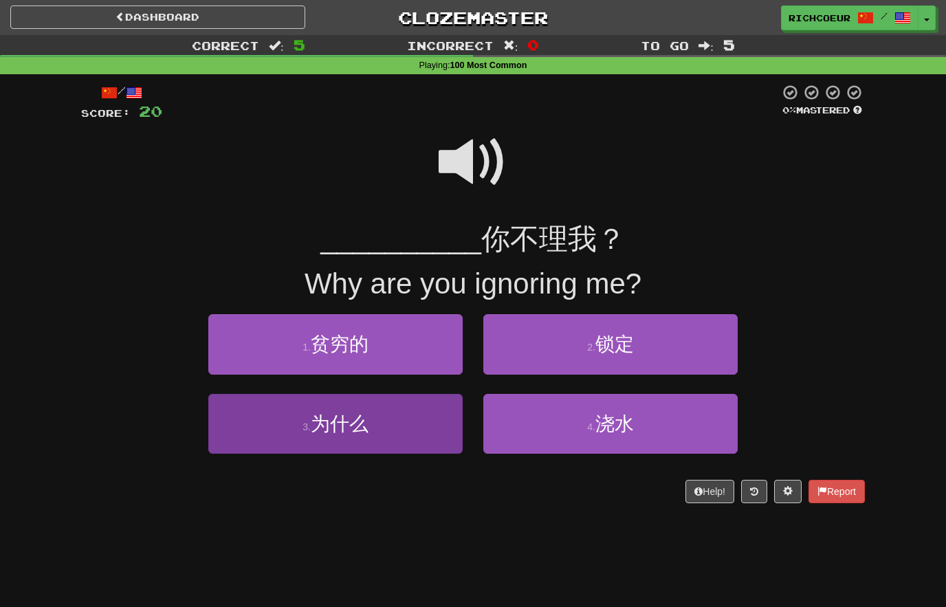
click at [232, 418] on button "3 . 为什么" at bounding box center [335, 424] width 254 height 60
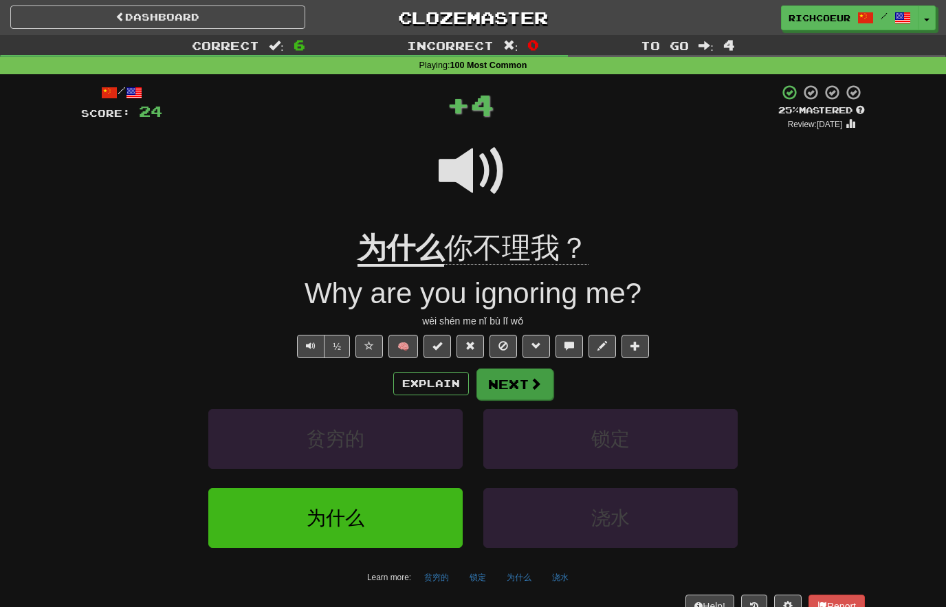
click at [535, 382] on span at bounding box center [535, 383] width 12 height 12
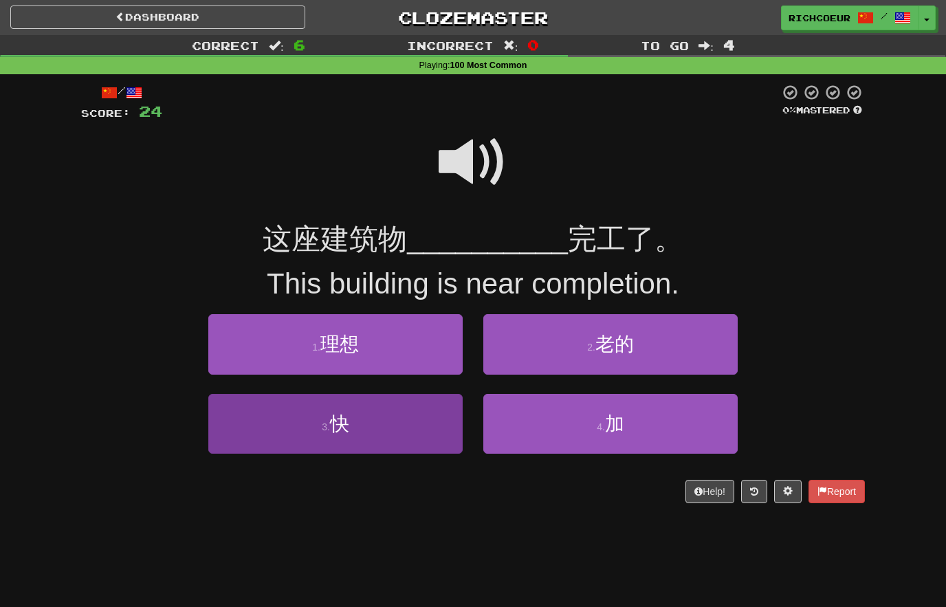
click at [234, 416] on button "3 . 快" at bounding box center [335, 424] width 254 height 60
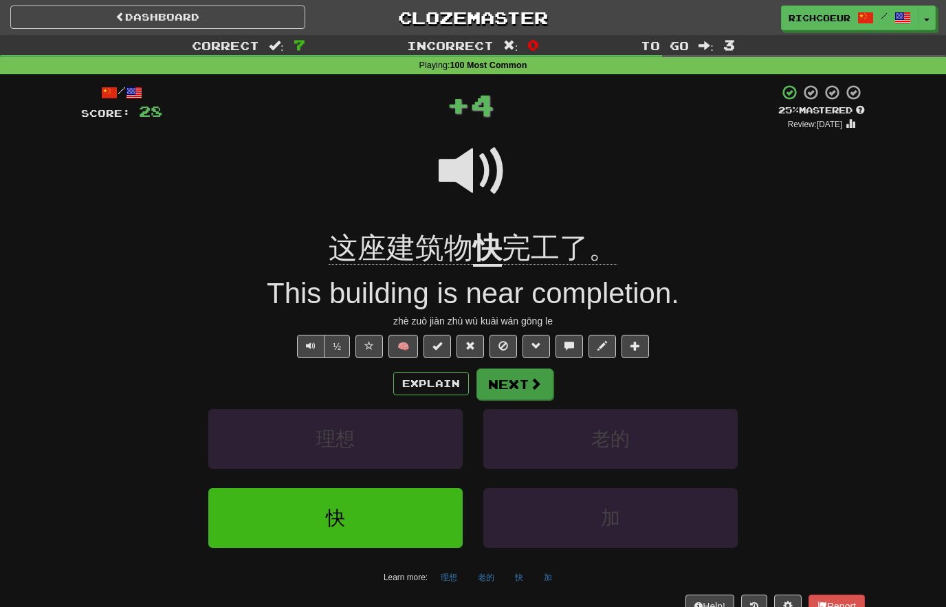
click at [532, 379] on span at bounding box center [535, 383] width 12 height 12
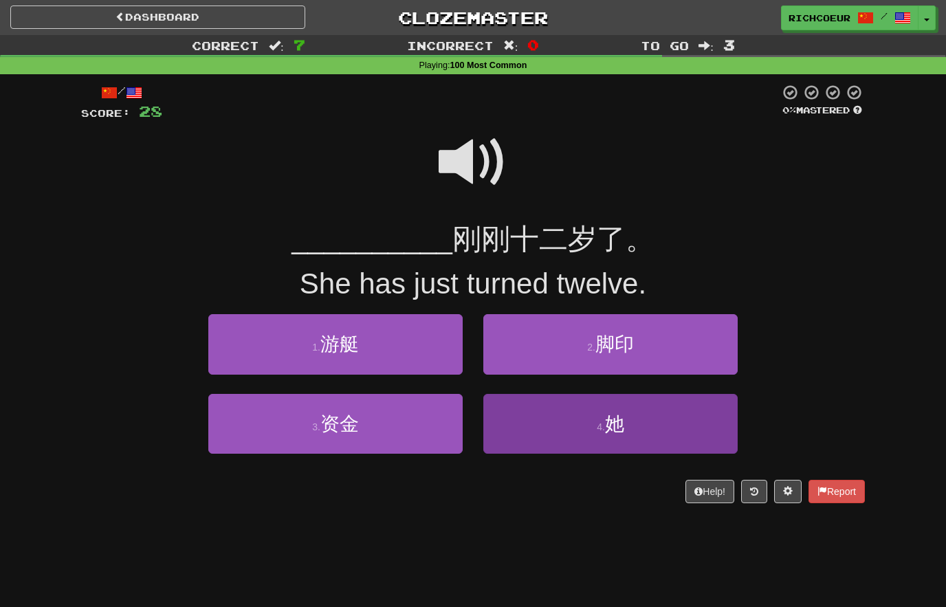
click at [553, 430] on button "4 . 她" at bounding box center [610, 424] width 254 height 60
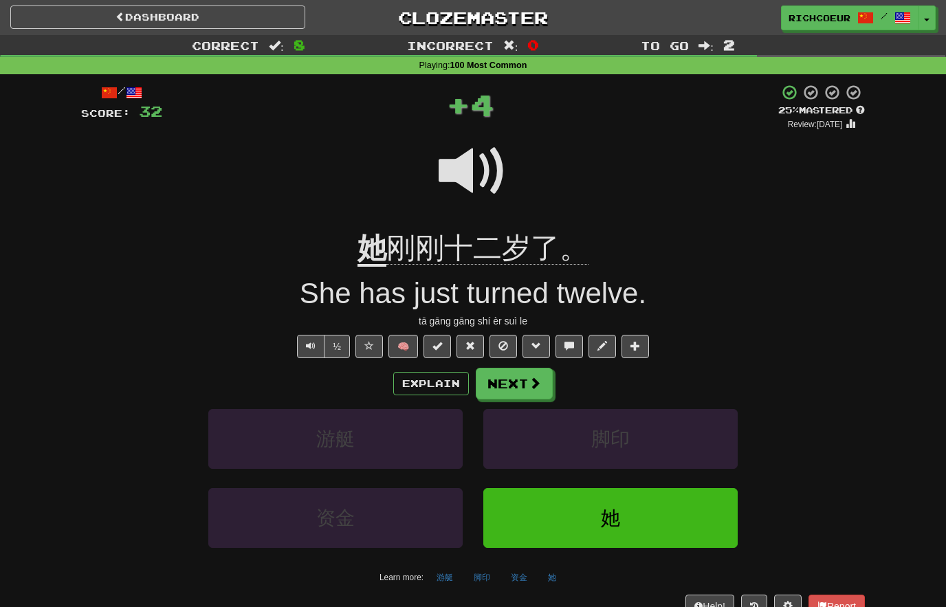
click at [533, 378] on span at bounding box center [535, 383] width 12 height 12
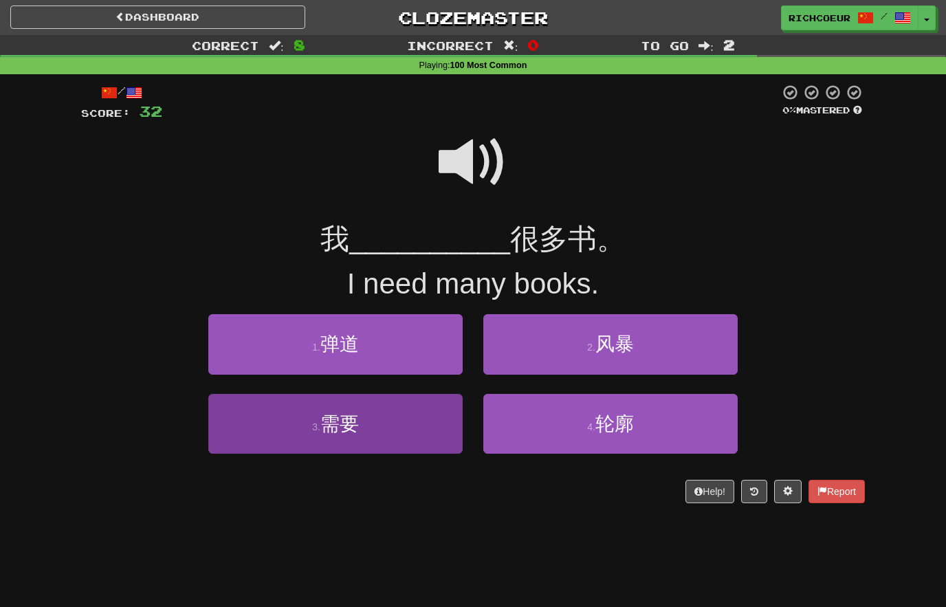
click at [240, 419] on button "3 . 需要" at bounding box center [335, 424] width 254 height 60
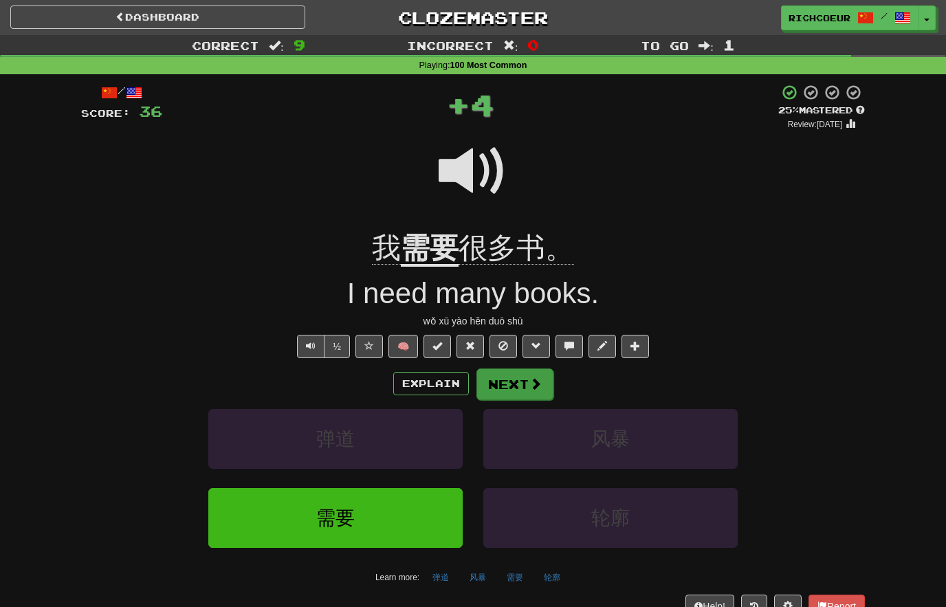
click at [526, 381] on button "Next" at bounding box center [514, 384] width 77 height 32
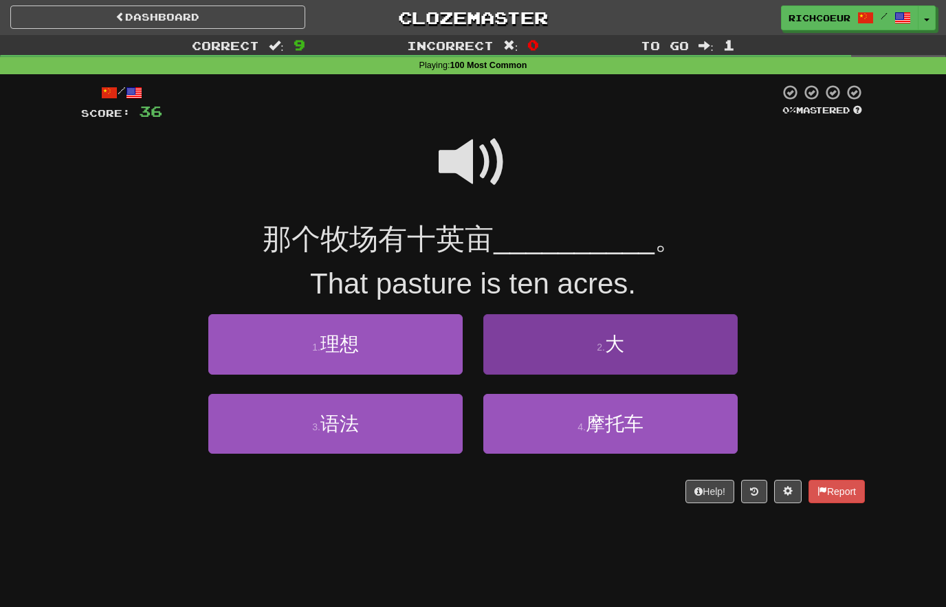
click at [551, 358] on button "2 . 大" at bounding box center [610, 344] width 254 height 60
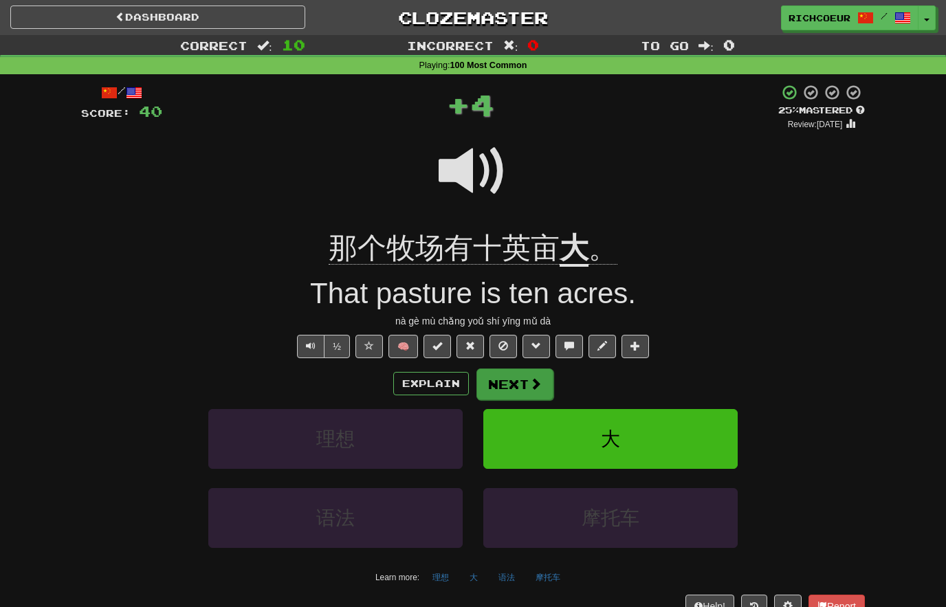
click at [529, 379] on span at bounding box center [535, 383] width 12 height 12
